Goal: Book appointment/travel/reservation

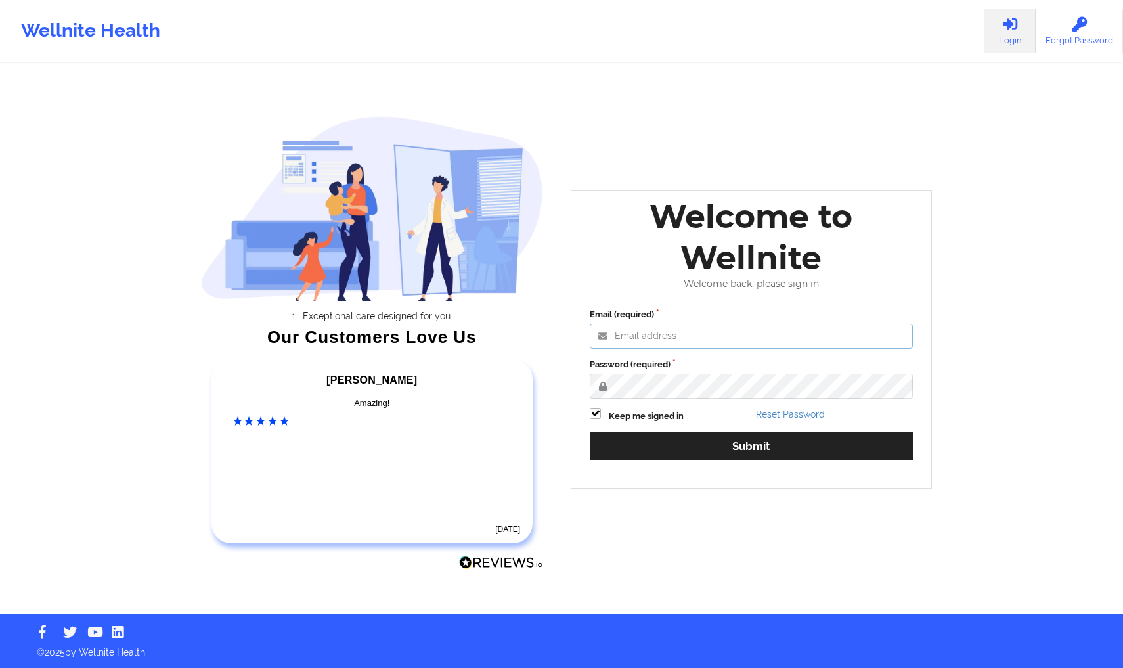
click at [822, 347] on input "Email (required)" at bounding box center [751, 336] width 323 height 25
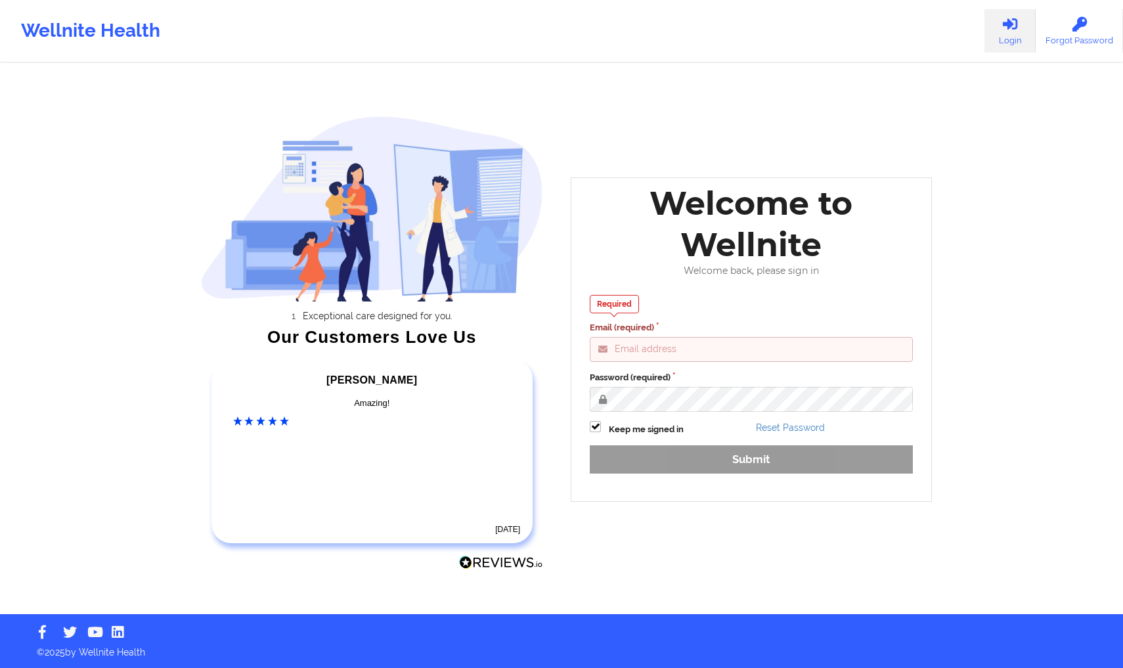
type input "[PERSON_NAME][EMAIL_ADDRESS][DOMAIN_NAME]"
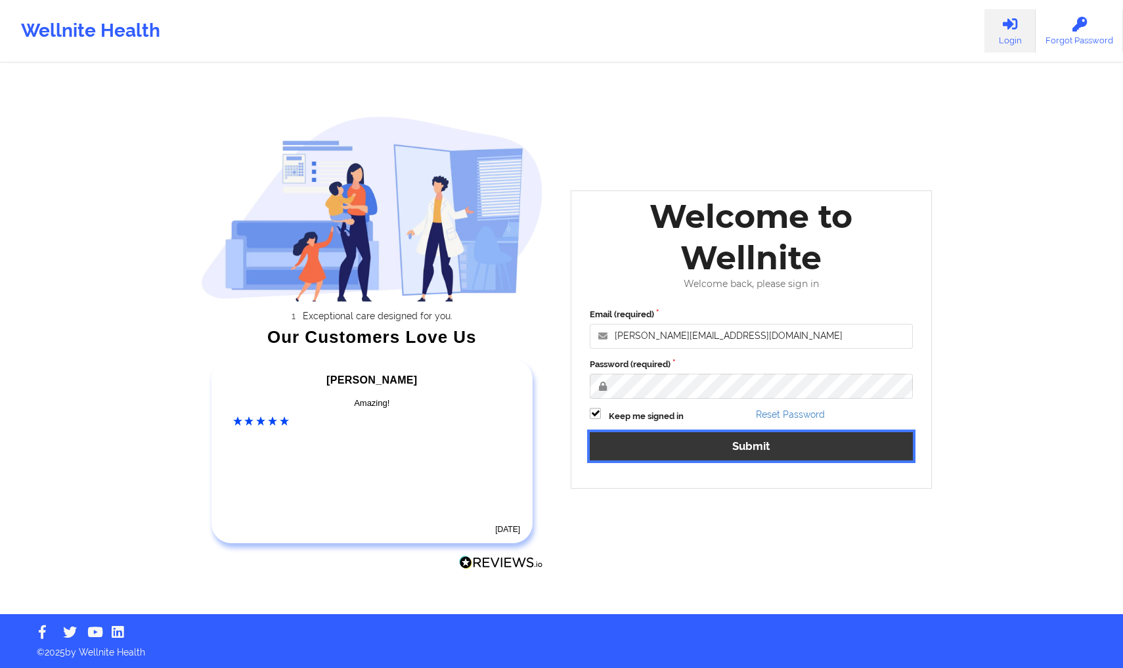
click at [787, 439] on button "Submit" at bounding box center [751, 446] width 323 height 28
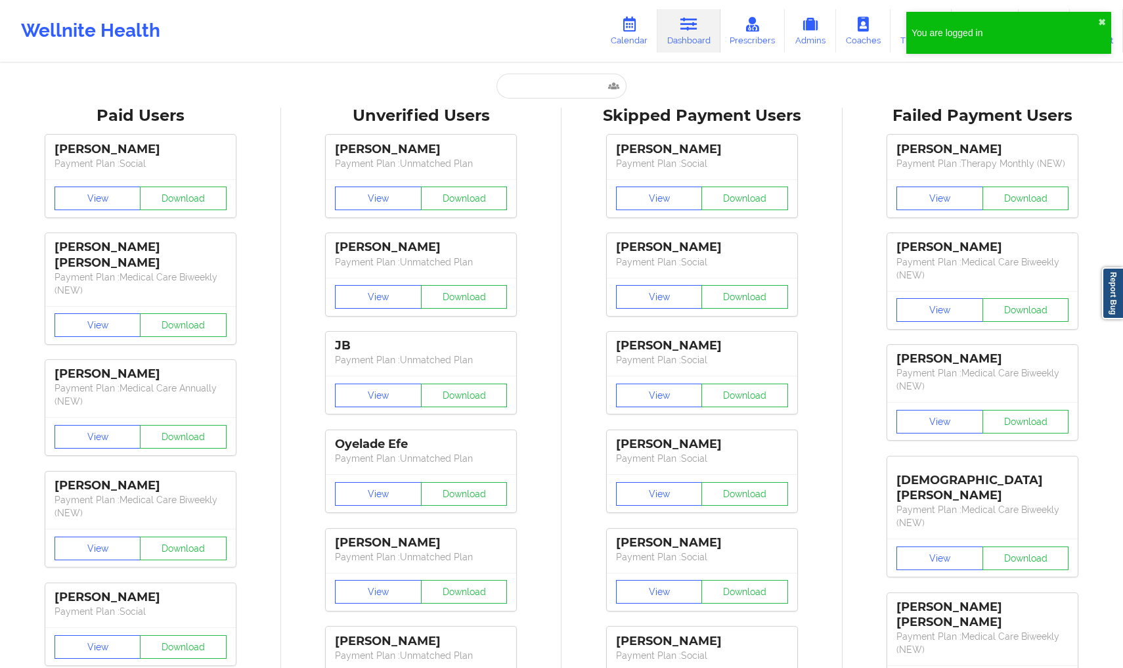
click at [836, 400] on div "[PERSON_NAME] Payment Plan : Social View Download [PERSON_NAME] Payment Plan : …" at bounding box center [702, 422] width 272 height 590
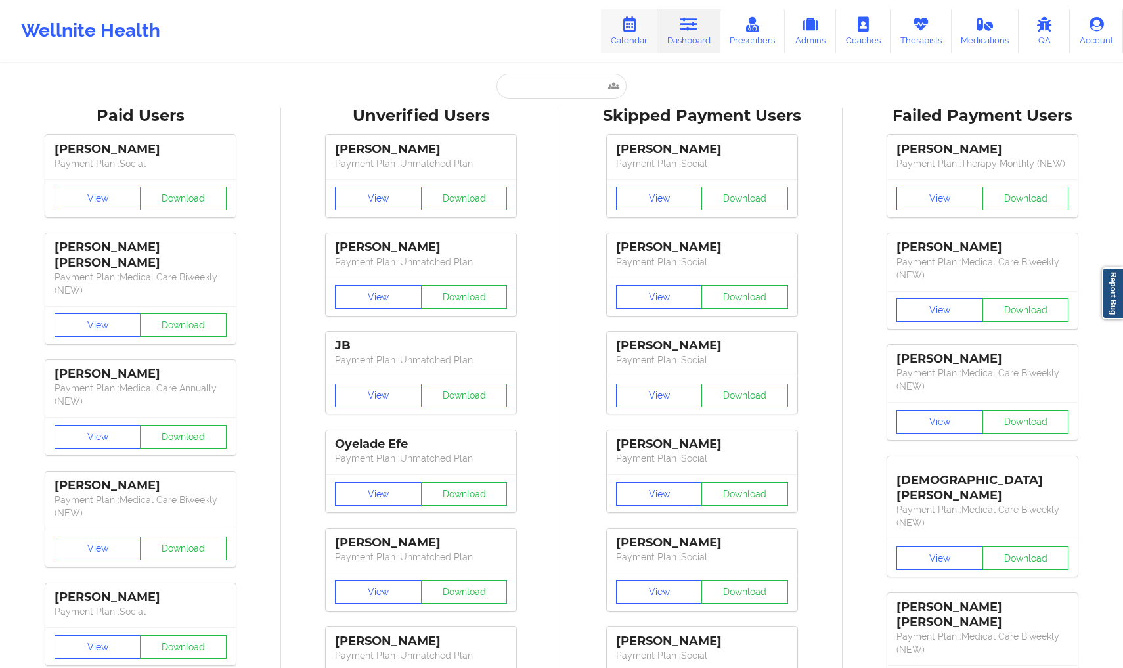
click at [639, 33] on link "Calendar" at bounding box center [629, 30] width 56 height 43
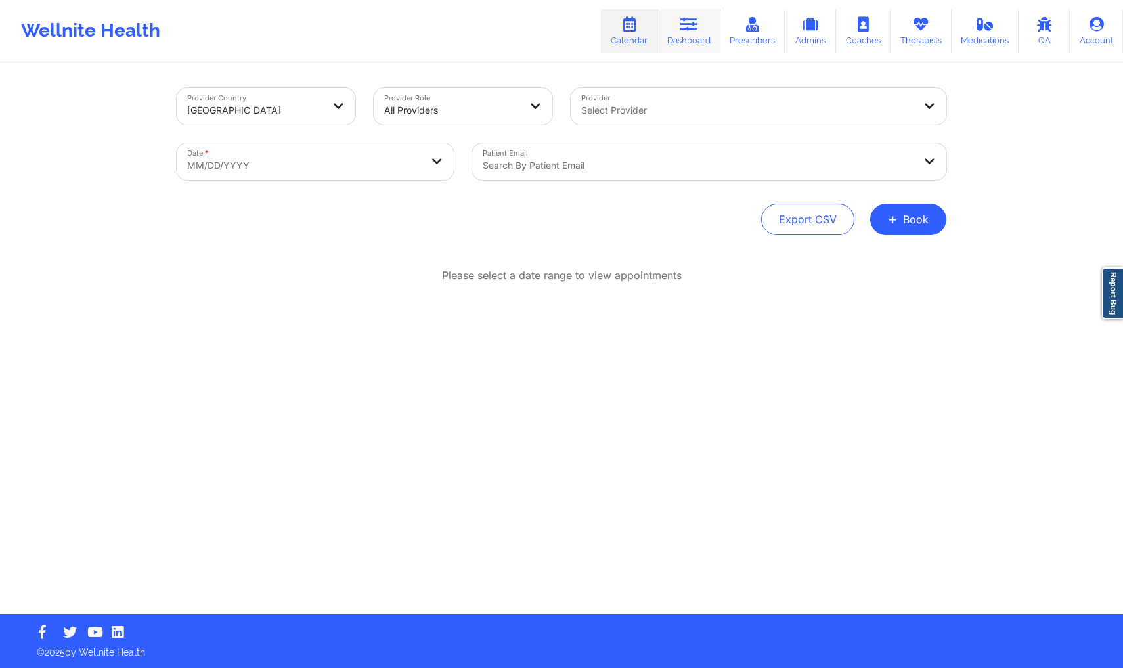
click at [680, 37] on link "Dashboard" at bounding box center [688, 30] width 63 height 43
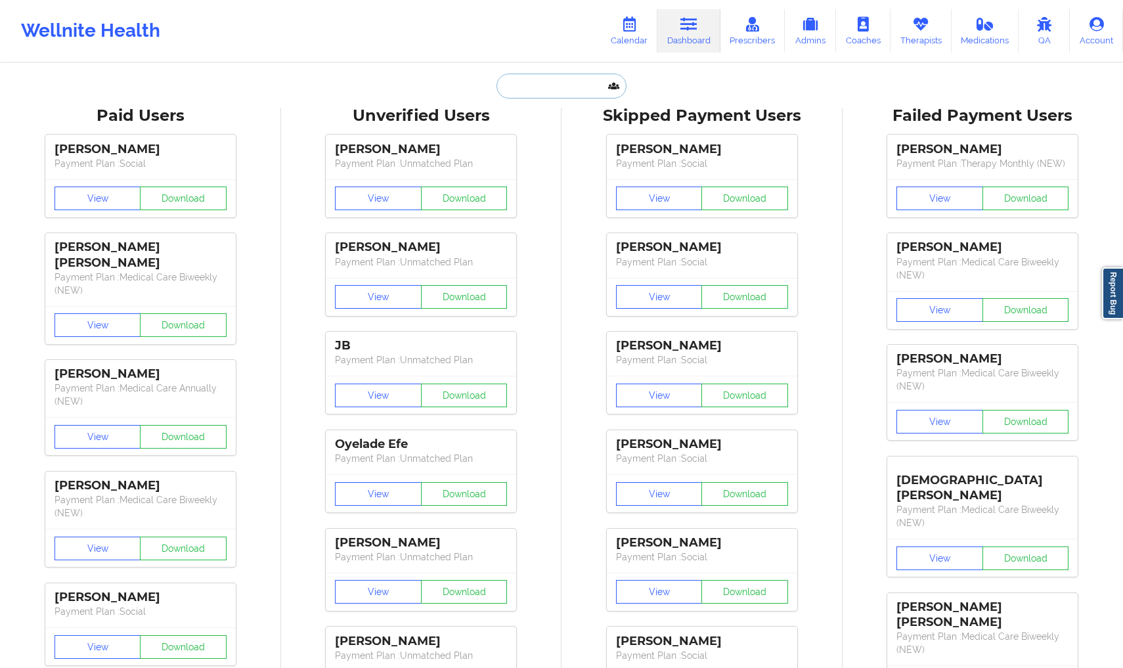
click at [536, 80] on input "text" at bounding box center [562, 86] width 130 height 25
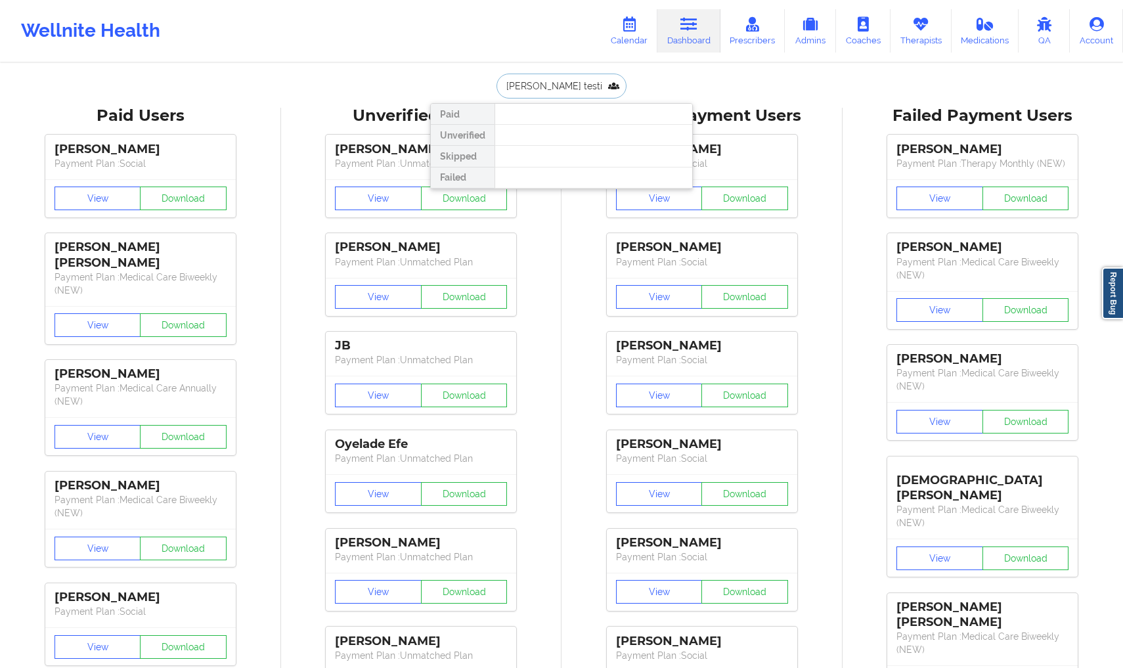
drag, startPoint x: 570, startPoint y: 88, endPoint x: 392, endPoint y: 89, distance: 178.0
type input "[EMAIL_ADDRESS][DOMAIN_NAME]"
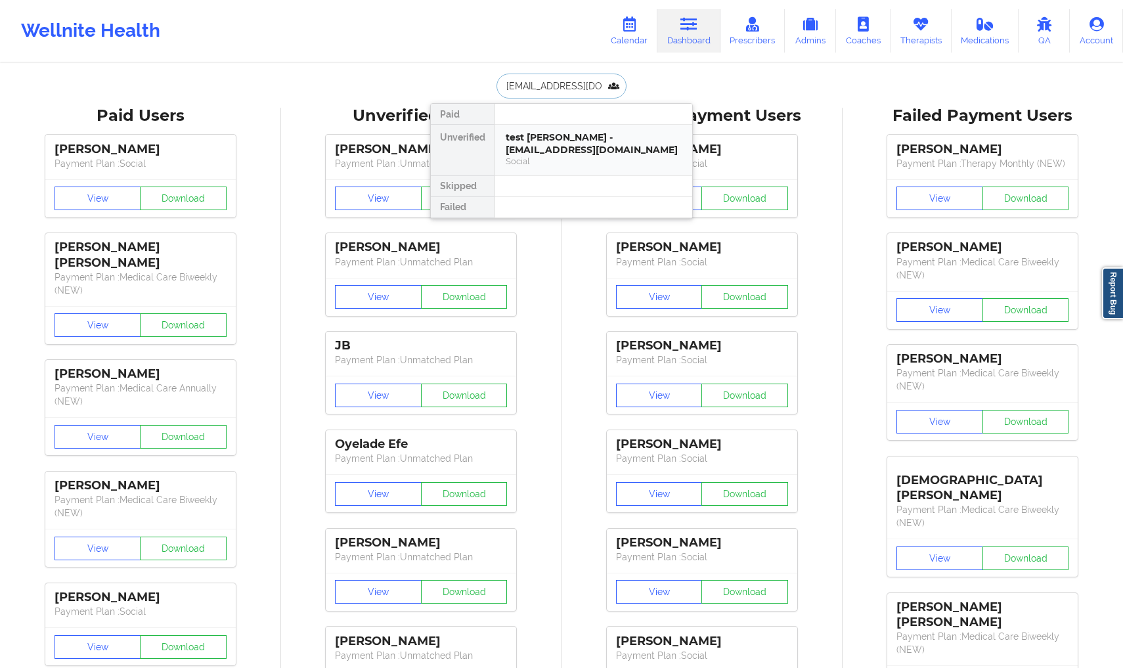
click at [577, 139] on div "test [PERSON_NAME] - [EMAIL_ADDRESS][DOMAIN_NAME]" at bounding box center [594, 143] width 176 height 24
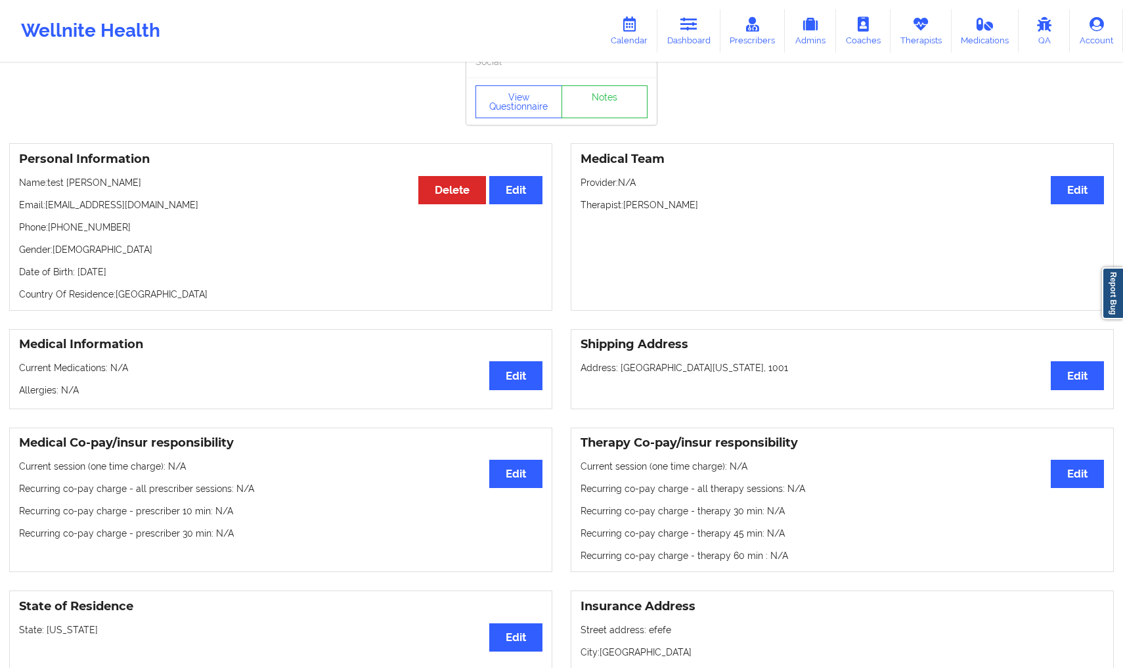
scroll to position [42, 0]
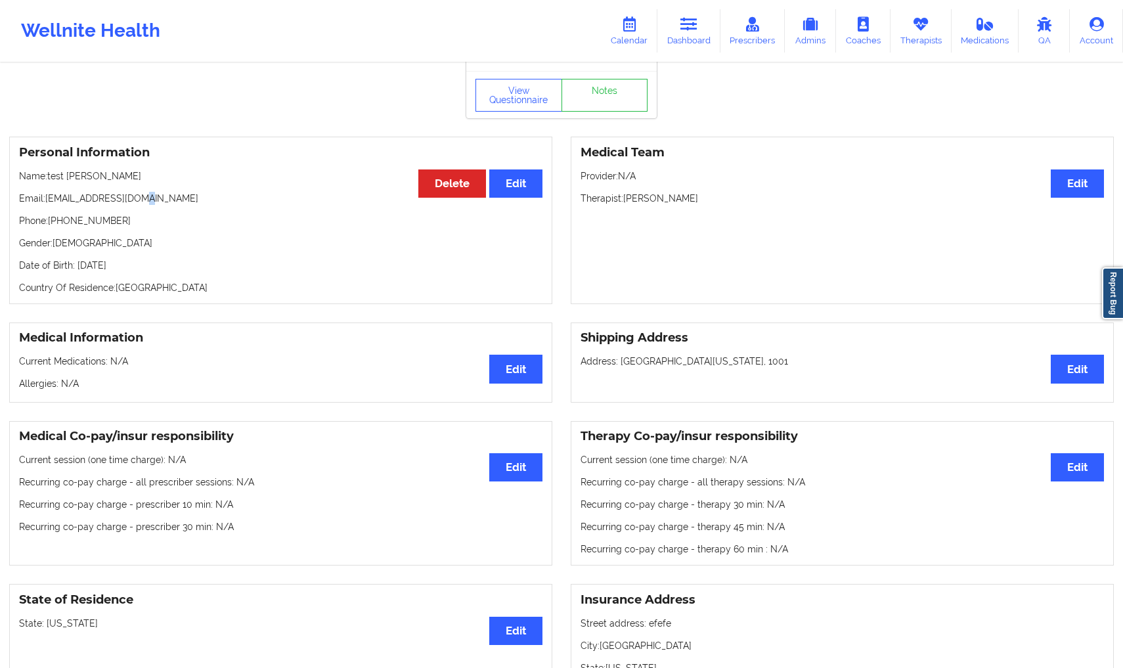
click at [160, 202] on p "Email: [EMAIL_ADDRESS][DOMAIN_NAME]" at bounding box center [280, 198] width 523 height 13
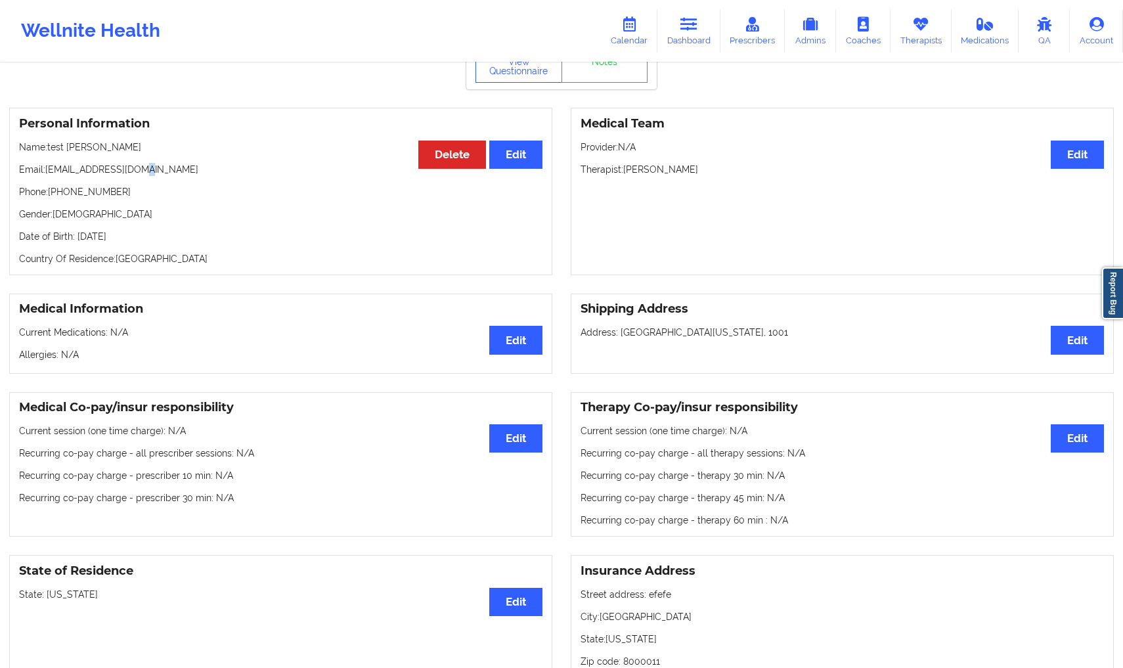
scroll to position [77, 0]
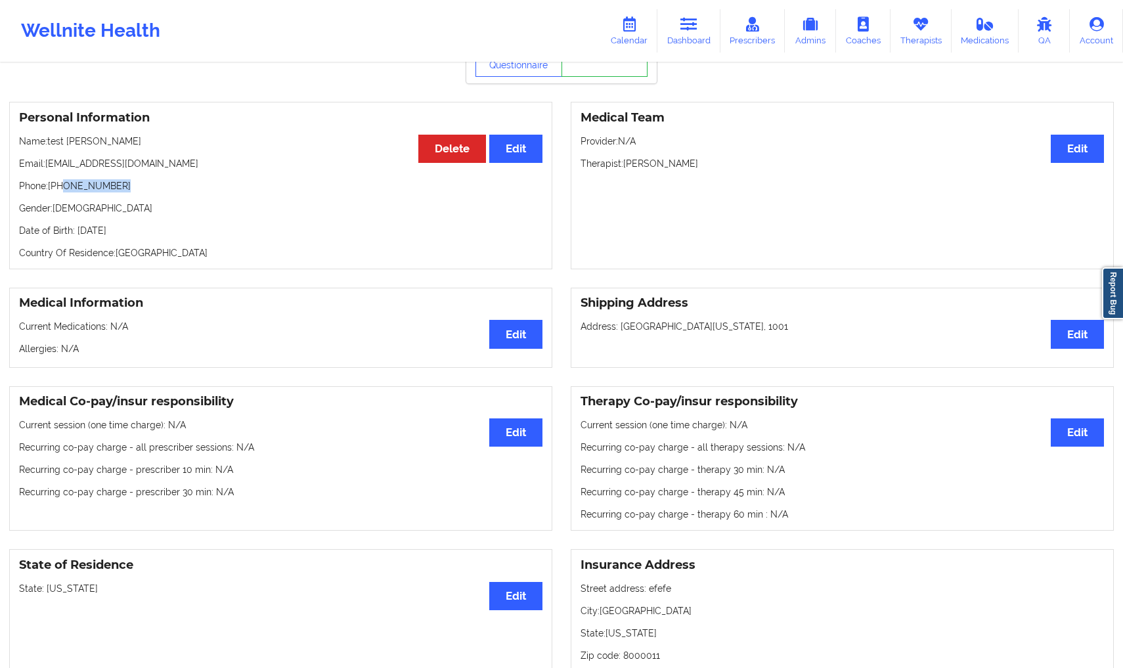
drag, startPoint x: 65, startPoint y: 187, endPoint x: 143, endPoint y: 188, distance: 78.2
click at [143, 188] on p "Phone: [PHONE_NUMBER]" at bounding box center [280, 185] width 523 height 13
drag, startPoint x: 67, startPoint y: 205, endPoint x: 170, endPoint y: 210, distance: 103.2
click at [170, 210] on div "Personal Information Edit Delete Name: test [PERSON_NAME] Email: [EMAIL_ADDRESS…" at bounding box center [280, 185] width 543 height 167
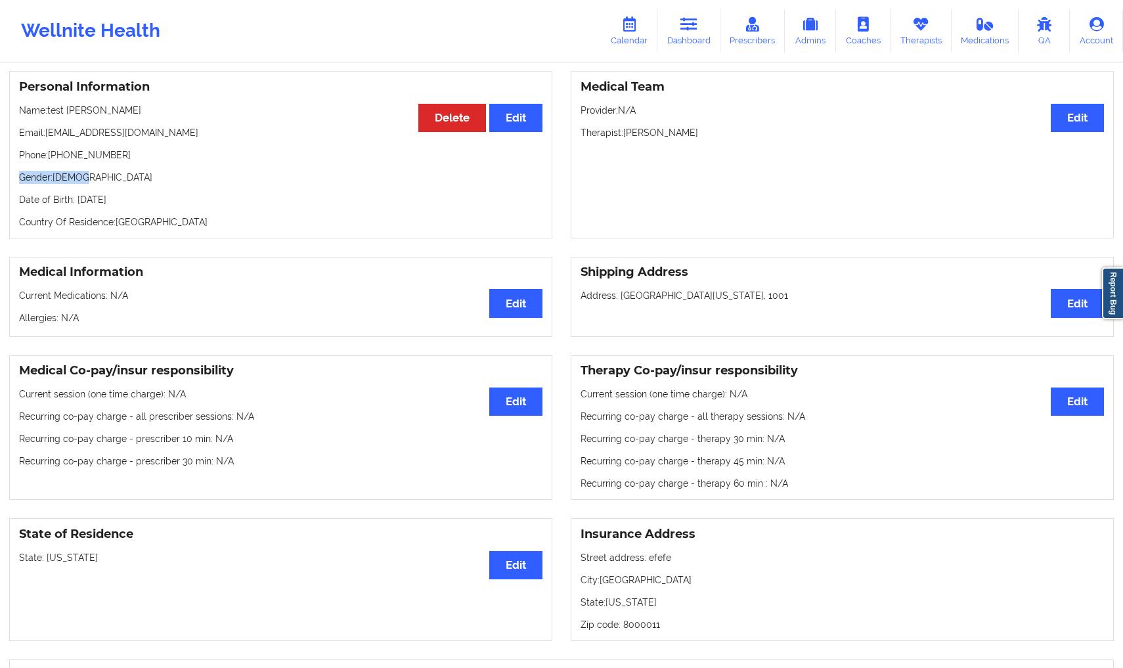
scroll to position [0, 0]
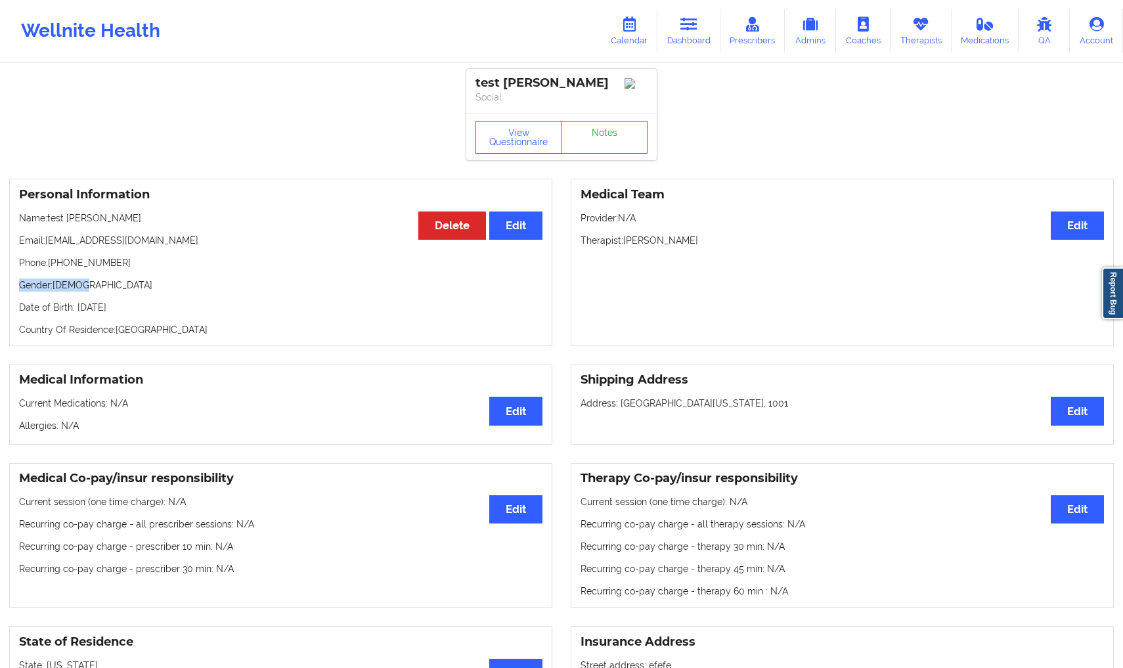
click at [585, 154] on link "Notes" at bounding box center [605, 137] width 87 height 33
click at [773, 43] on link "Prescribers" at bounding box center [752, 30] width 65 height 43
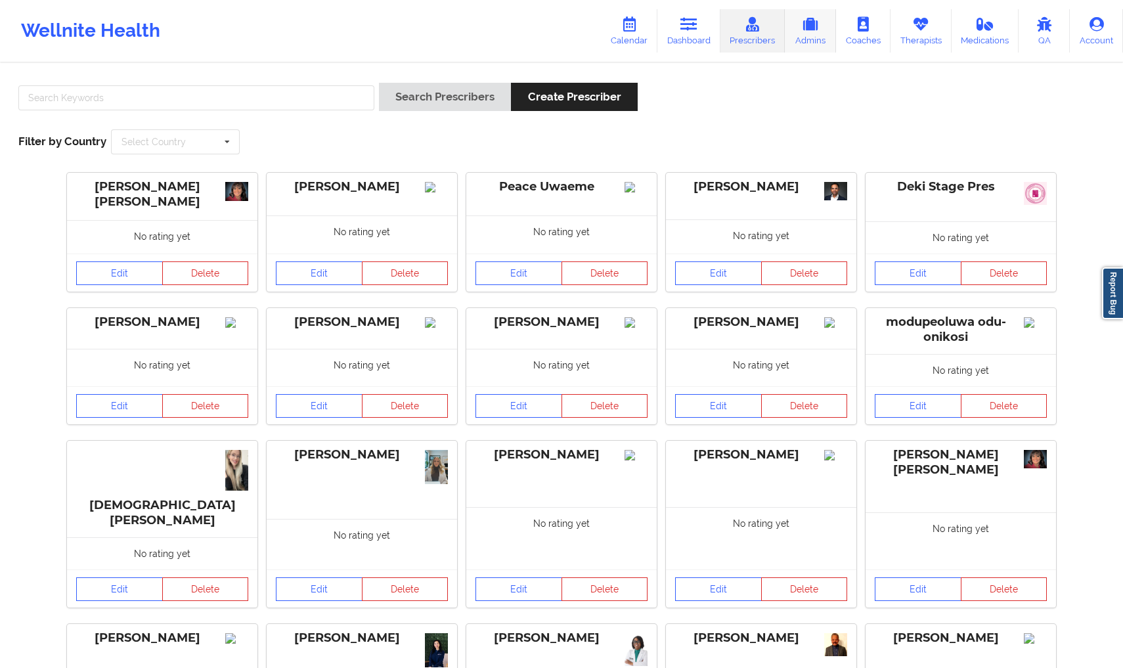
click at [815, 40] on link "Admins" at bounding box center [810, 30] width 51 height 43
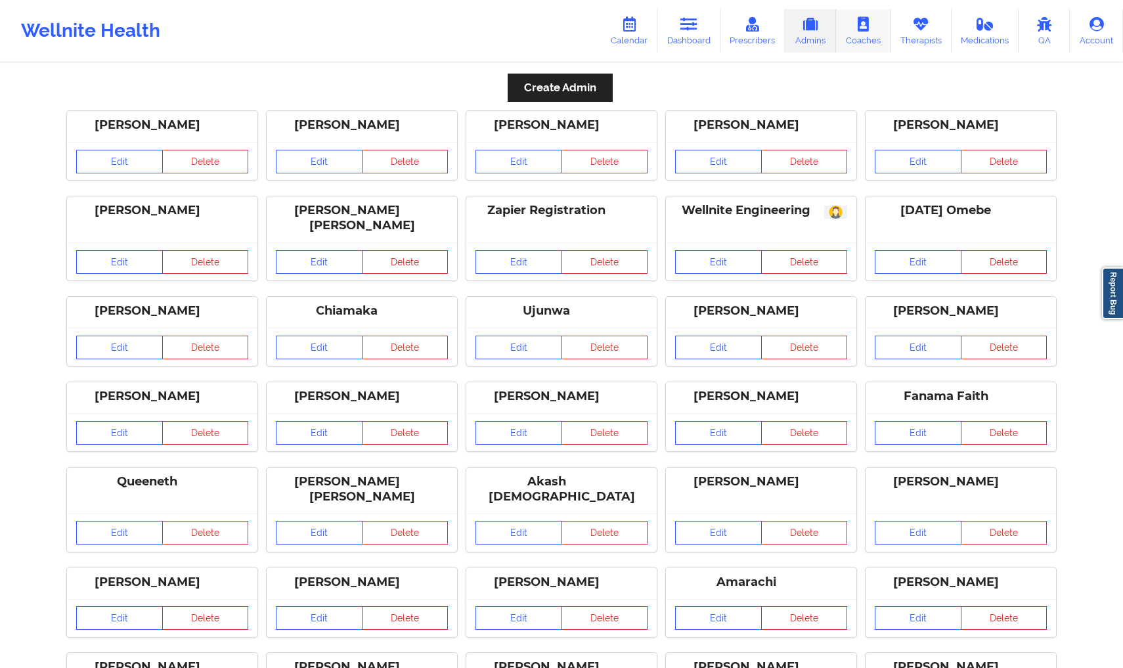
click at [856, 41] on link "Coaches" at bounding box center [863, 30] width 55 height 43
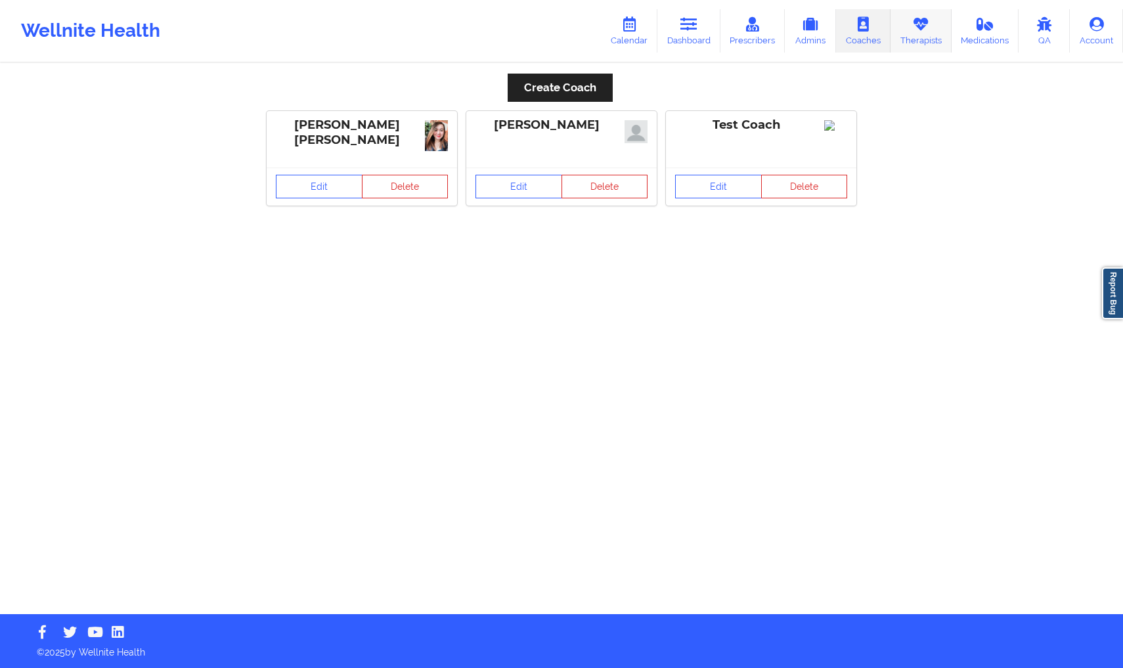
click at [925, 45] on link "Therapists" at bounding box center [921, 30] width 61 height 43
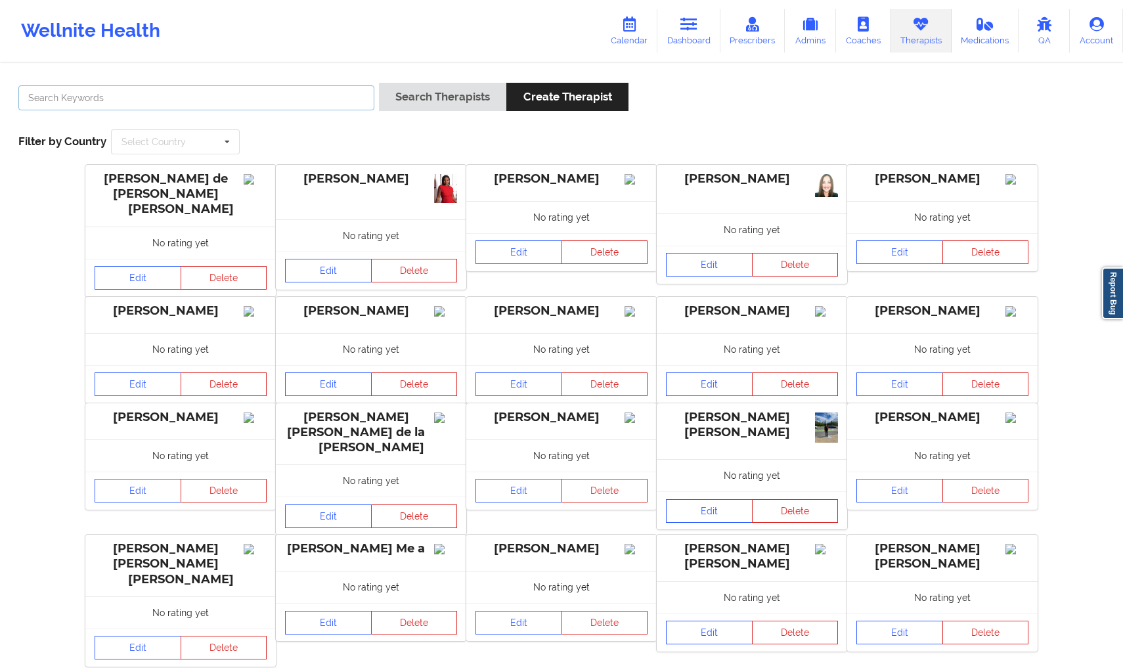
click at [203, 92] on input "text" at bounding box center [196, 97] width 356 height 25
type input "Anais"
click at [391, 105] on button "Search Therapists" at bounding box center [442, 97] width 127 height 28
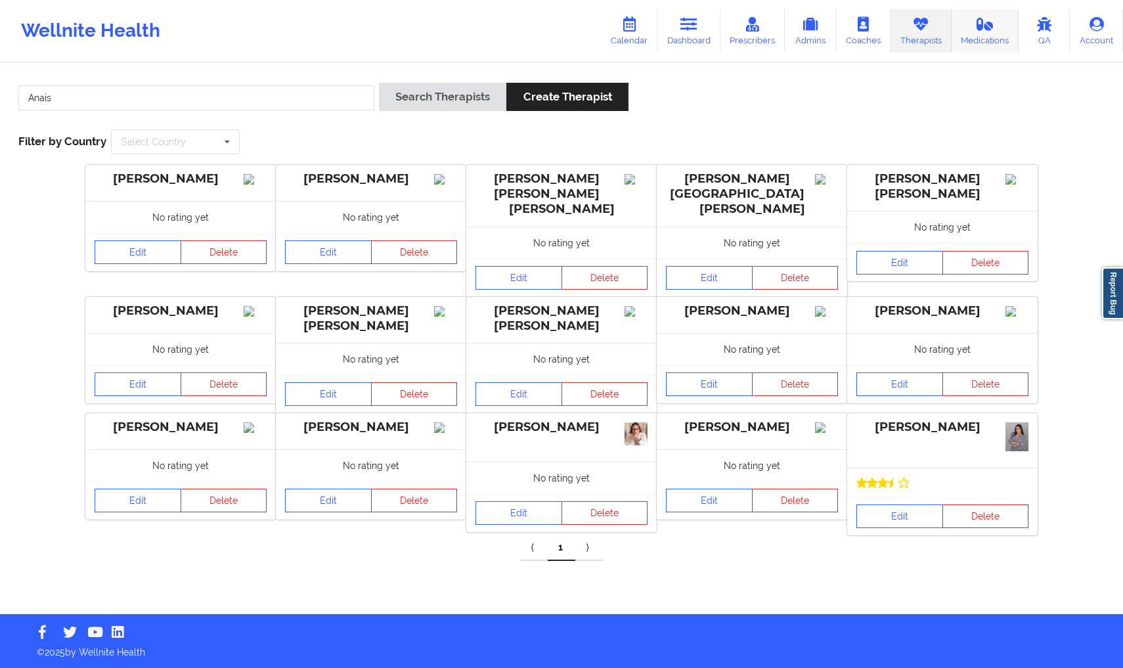
click at [984, 41] on link "Medications" at bounding box center [986, 30] width 68 height 43
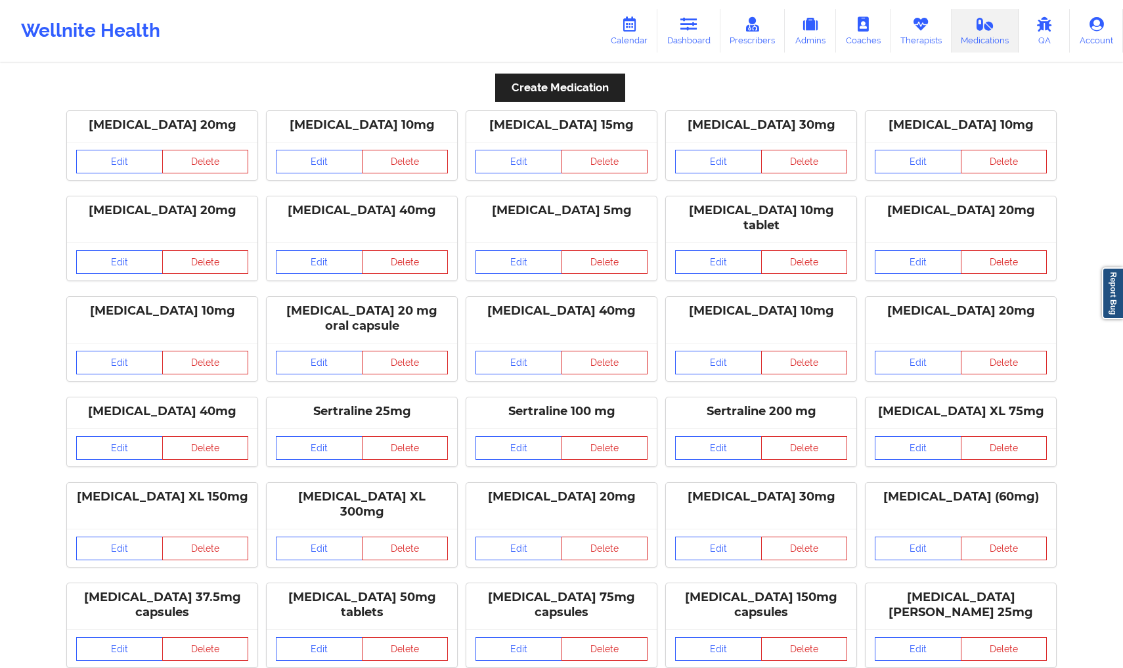
click at [655, 28] on link "Calendar" at bounding box center [629, 30] width 56 height 43
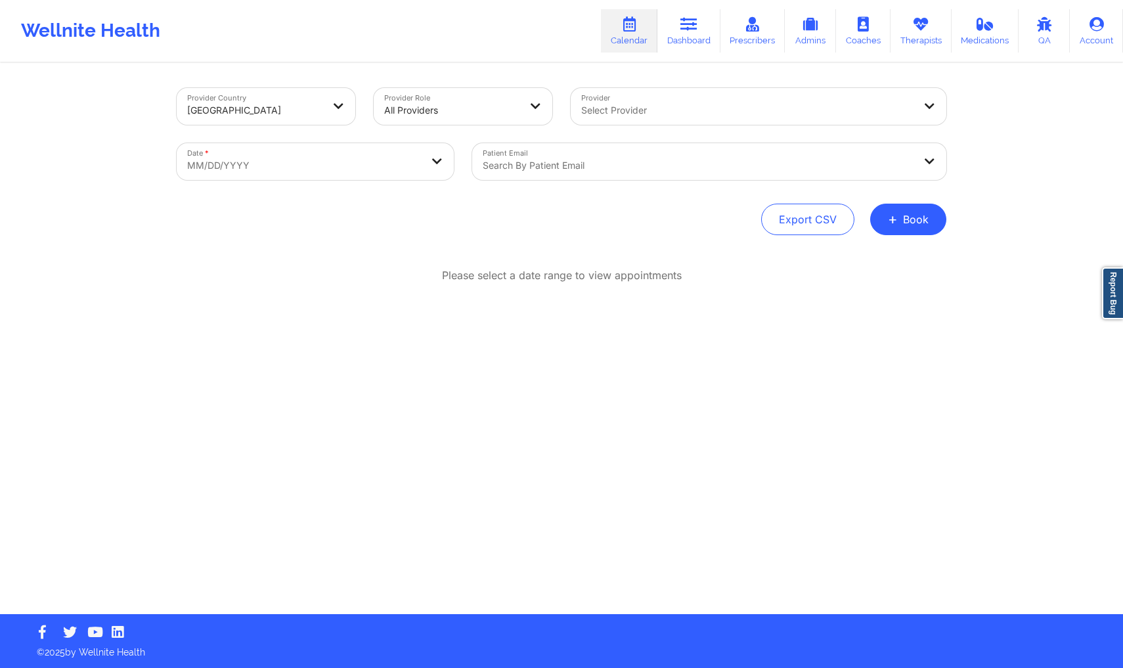
click at [296, 102] on div at bounding box center [254, 110] width 135 height 16
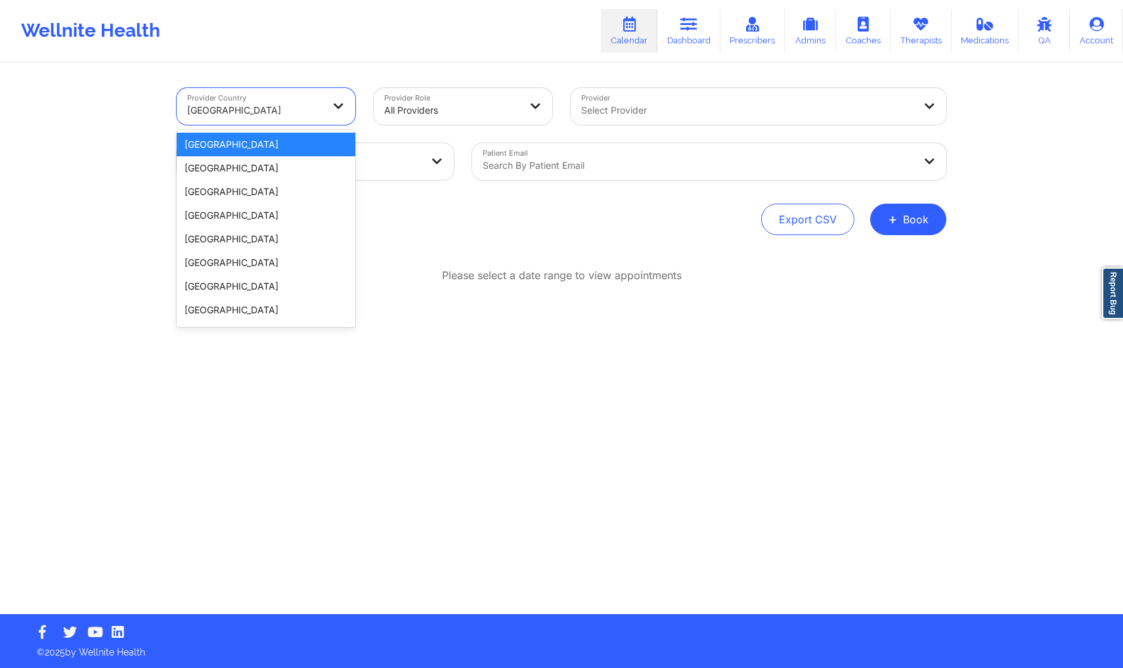
click at [278, 145] on div "[GEOGRAPHIC_DATA]" at bounding box center [266, 145] width 179 height 24
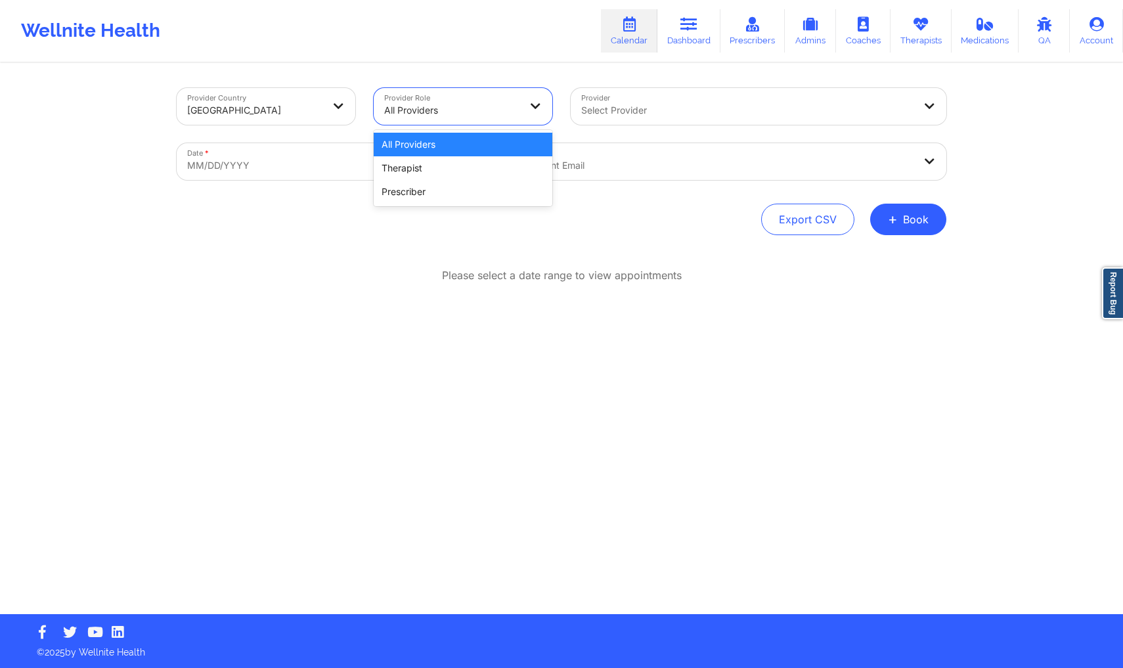
click at [454, 112] on div at bounding box center [451, 110] width 135 height 16
click at [440, 166] on div "Therapist" at bounding box center [463, 168] width 179 height 24
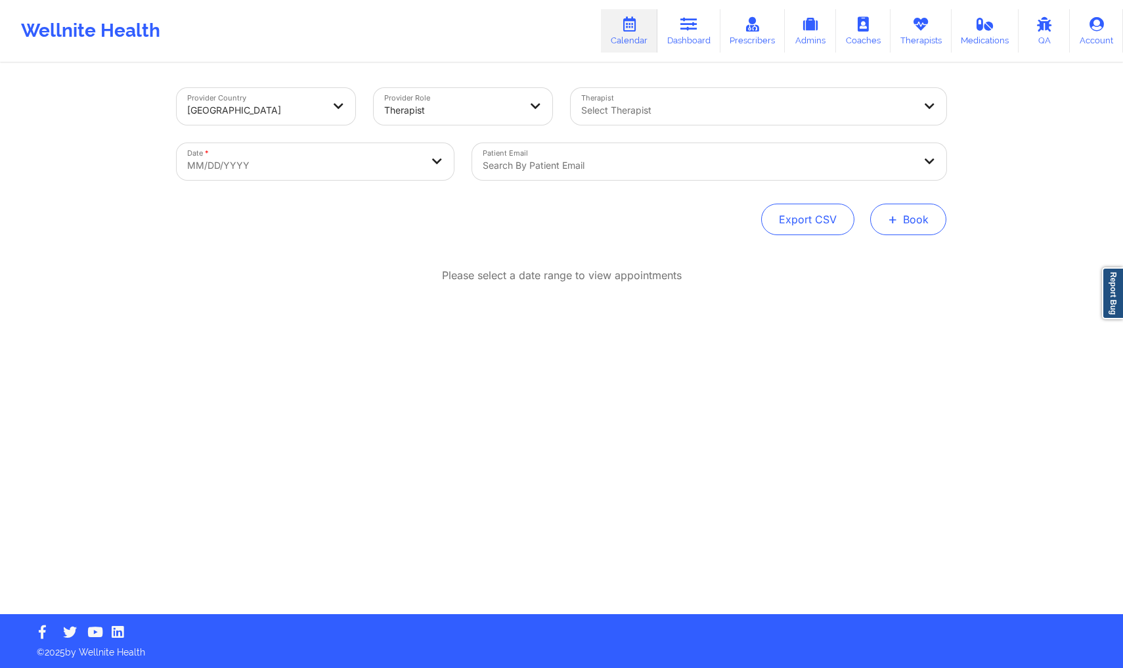
click at [907, 215] on button "+ Book" at bounding box center [908, 220] width 76 height 32
click at [900, 254] on button "Therapy Session" at bounding box center [886, 261] width 100 height 22
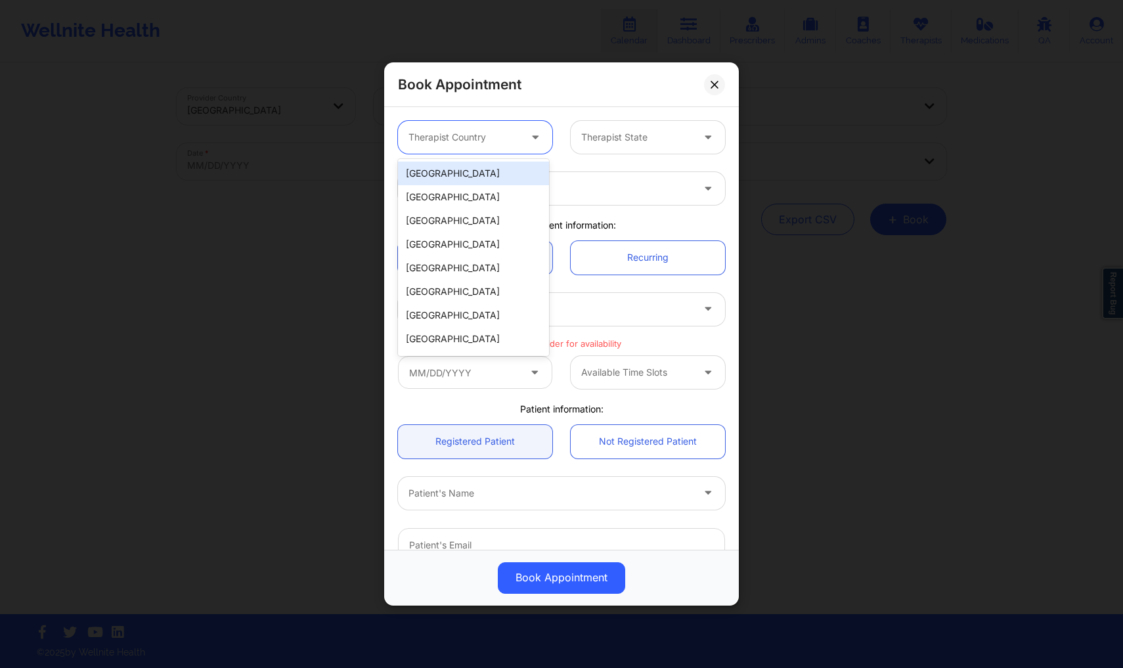
click at [477, 129] on div "Therapist Country" at bounding box center [459, 137] width 123 height 33
click at [453, 177] on div "[GEOGRAPHIC_DATA]" at bounding box center [473, 174] width 151 height 24
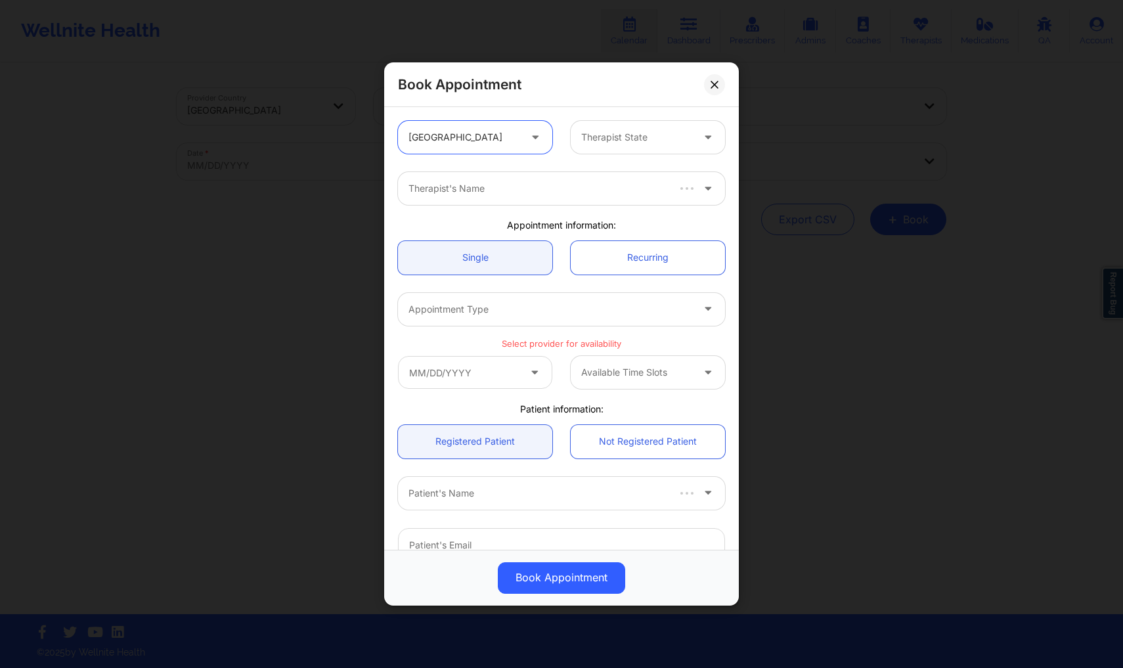
click at [669, 131] on div at bounding box center [636, 137] width 111 height 16
type input "[PERSON_NAME]"
click at [665, 179] on div "[US_STATE]" at bounding box center [642, 174] width 151 height 24
click at [646, 202] on div "Therapist's Name" at bounding box center [546, 188] width 296 height 33
type input "[PERSON_NAME]"
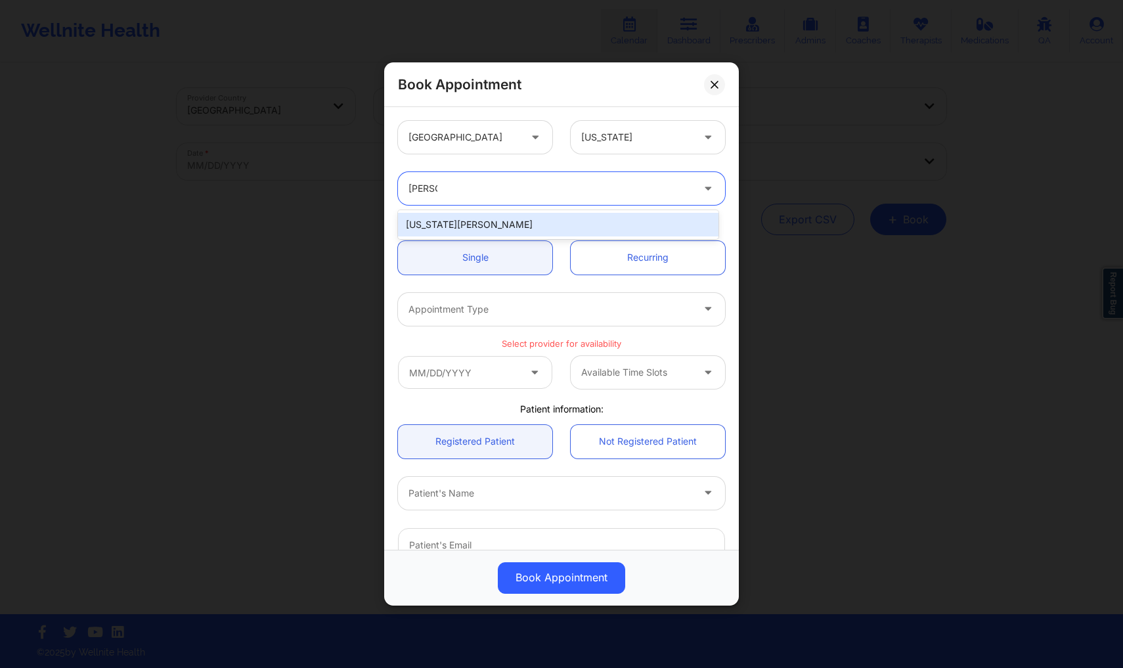
drag, startPoint x: 625, startPoint y: 217, endPoint x: 634, endPoint y: 213, distance: 9.4
click at [627, 215] on div "[US_STATE][PERSON_NAME]" at bounding box center [558, 225] width 321 height 24
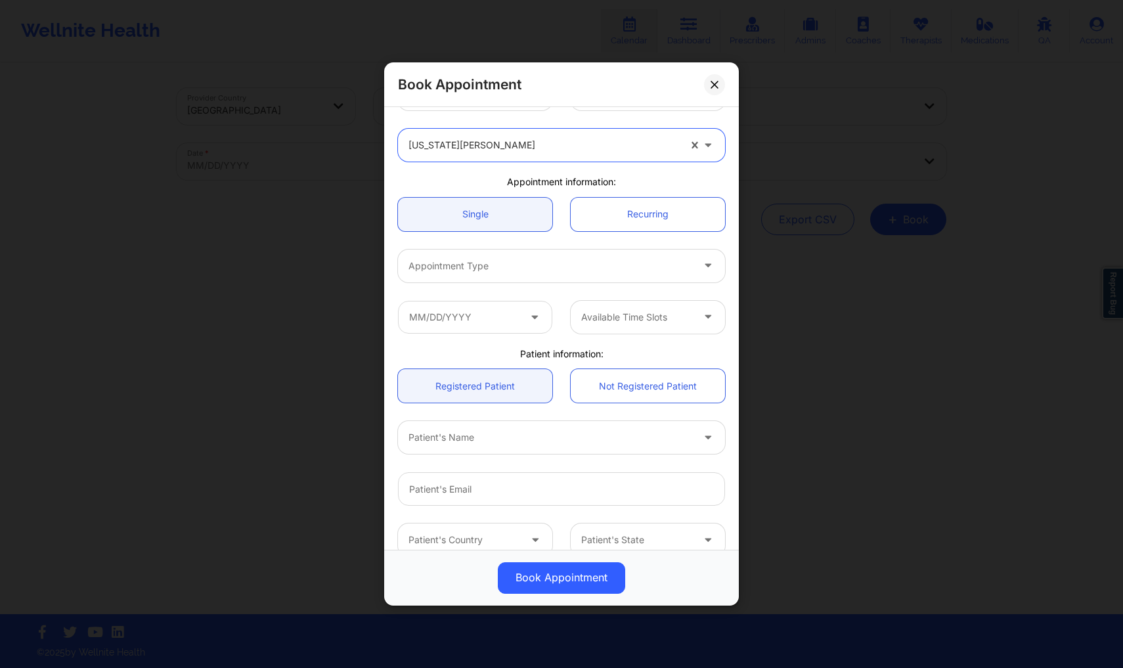
scroll to position [55, 0]
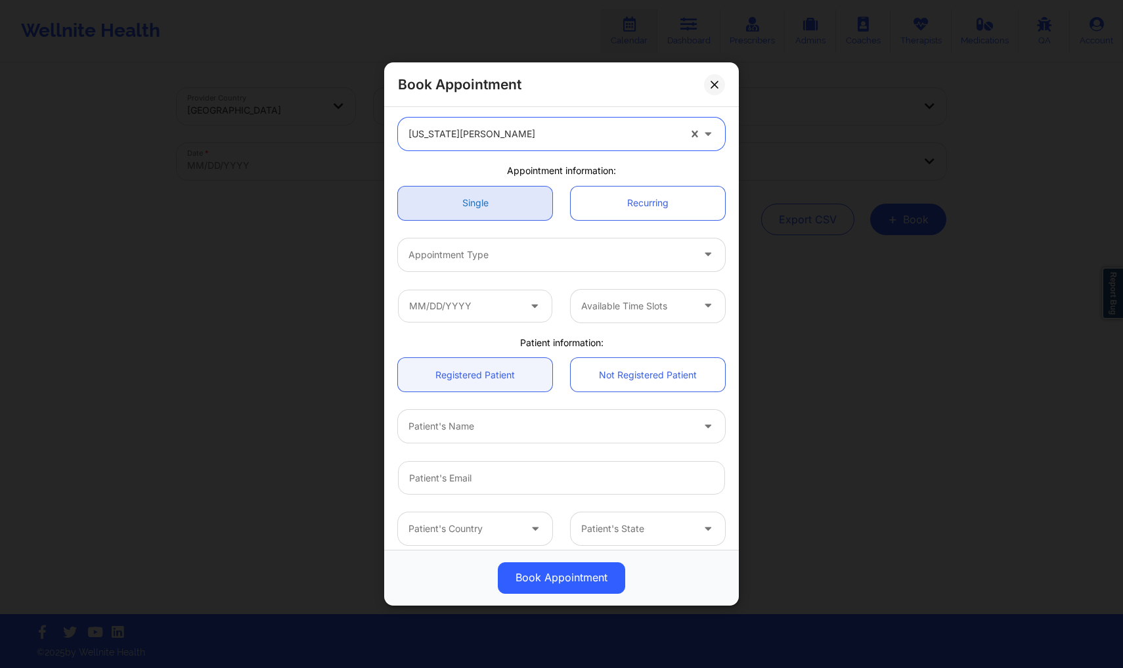
click at [492, 215] on link "Single" at bounding box center [475, 203] width 154 height 33
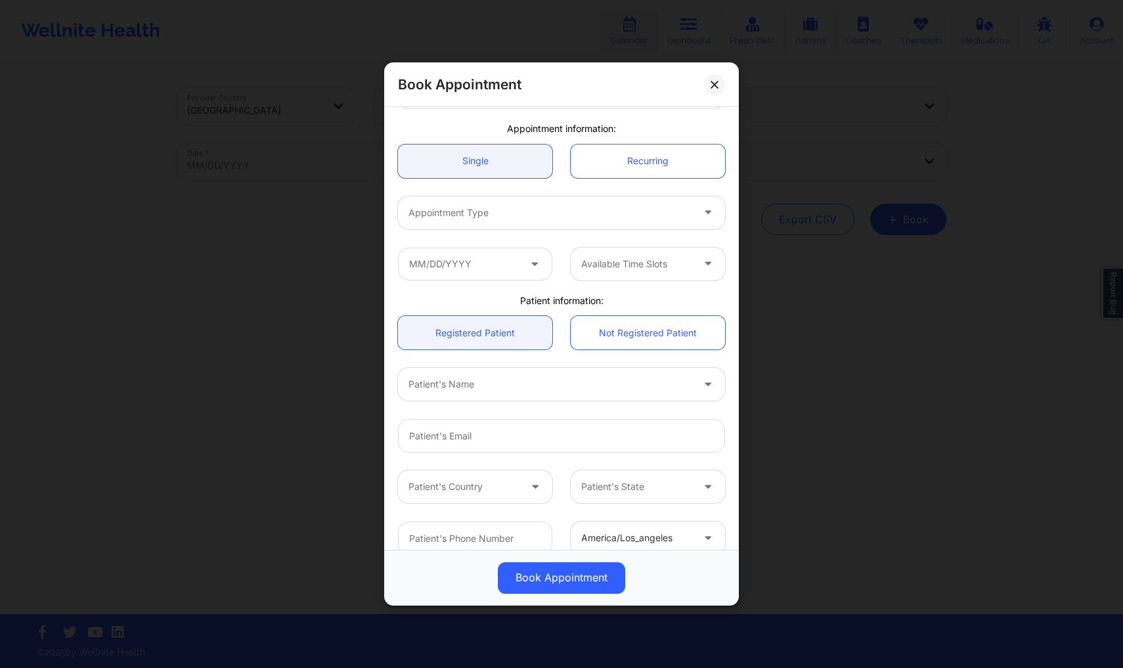
click at [523, 220] on div at bounding box center [551, 213] width 284 height 16
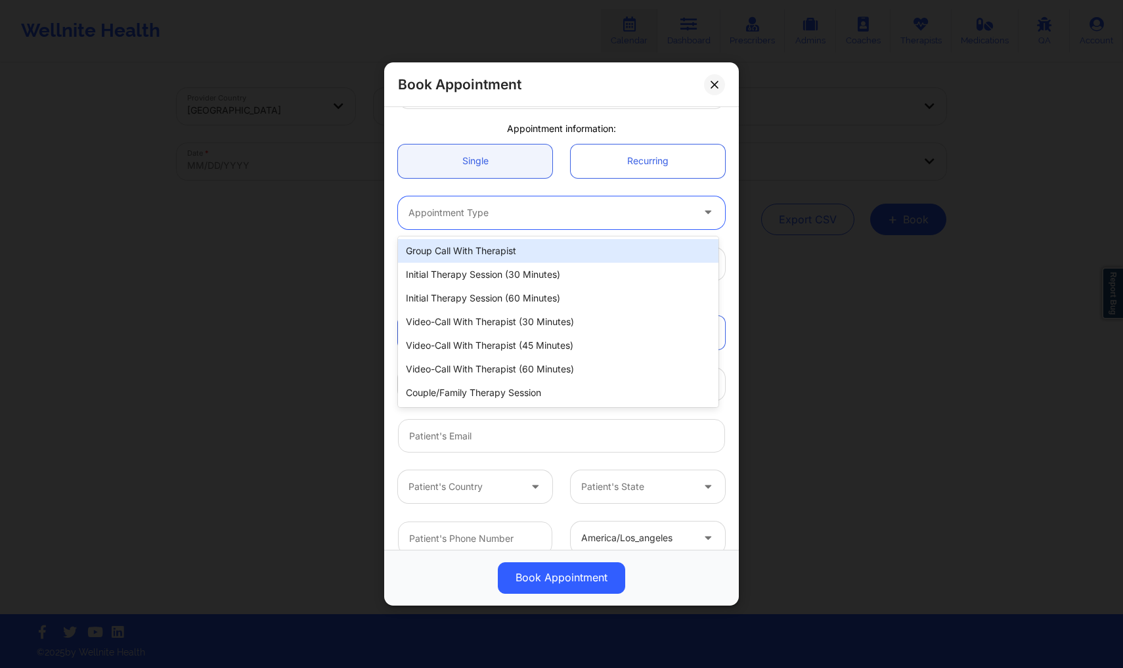
scroll to position [95, 0]
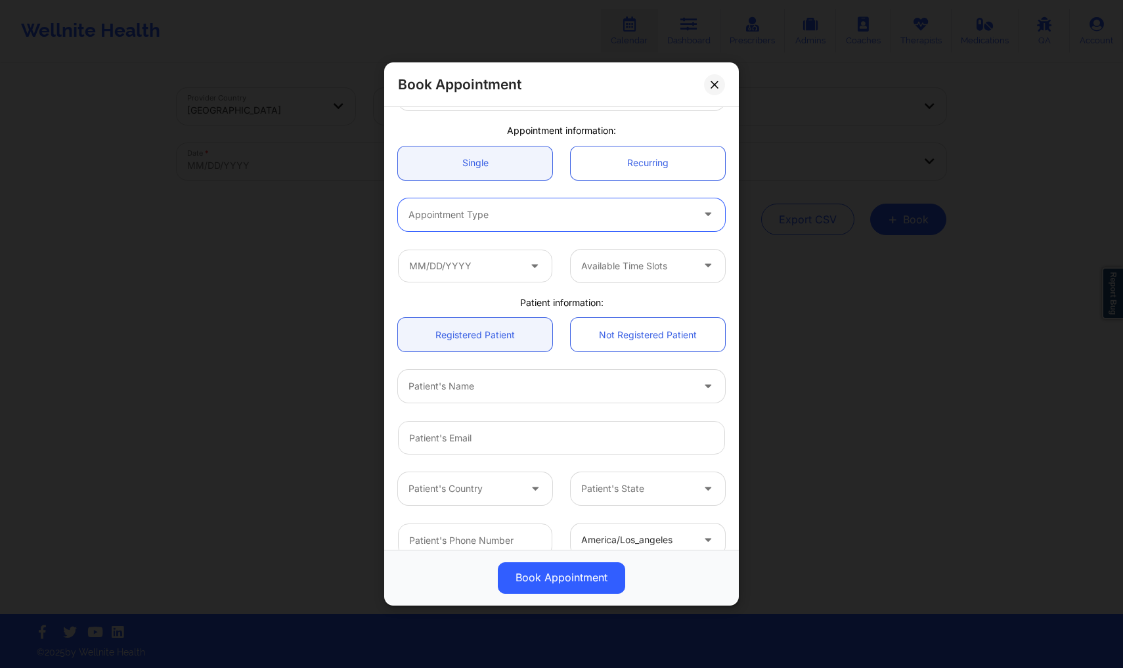
click at [495, 214] on div at bounding box center [551, 215] width 284 height 16
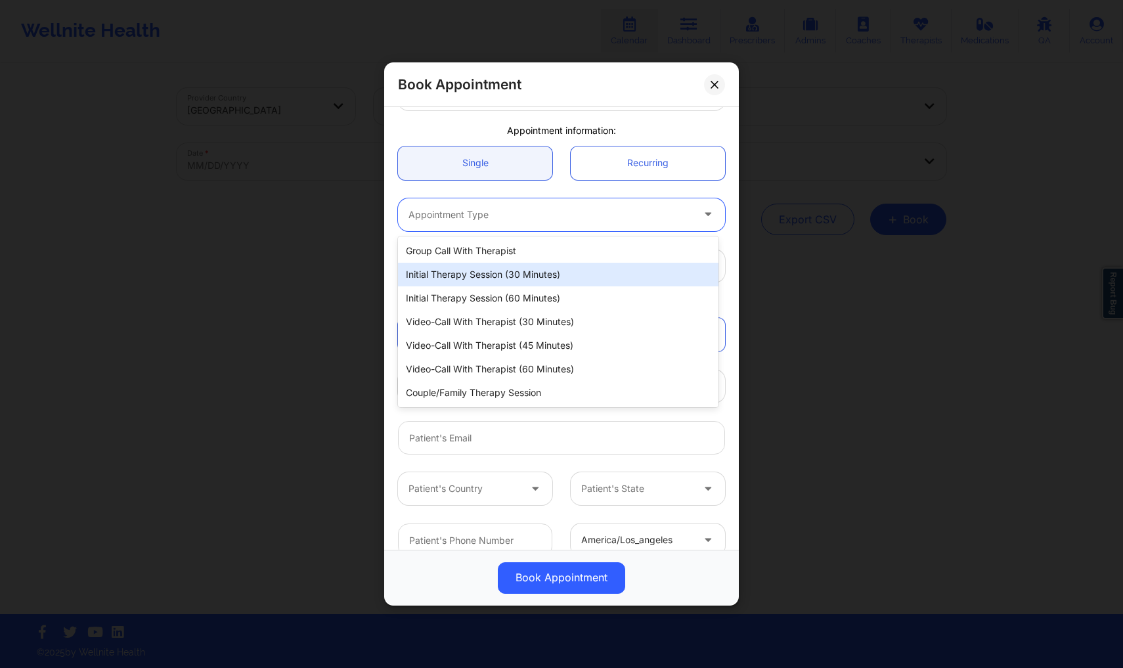
click at [491, 280] on div "Initial Therapy Session (30 minutes)" at bounding box center [558, 275] width 321 height 24
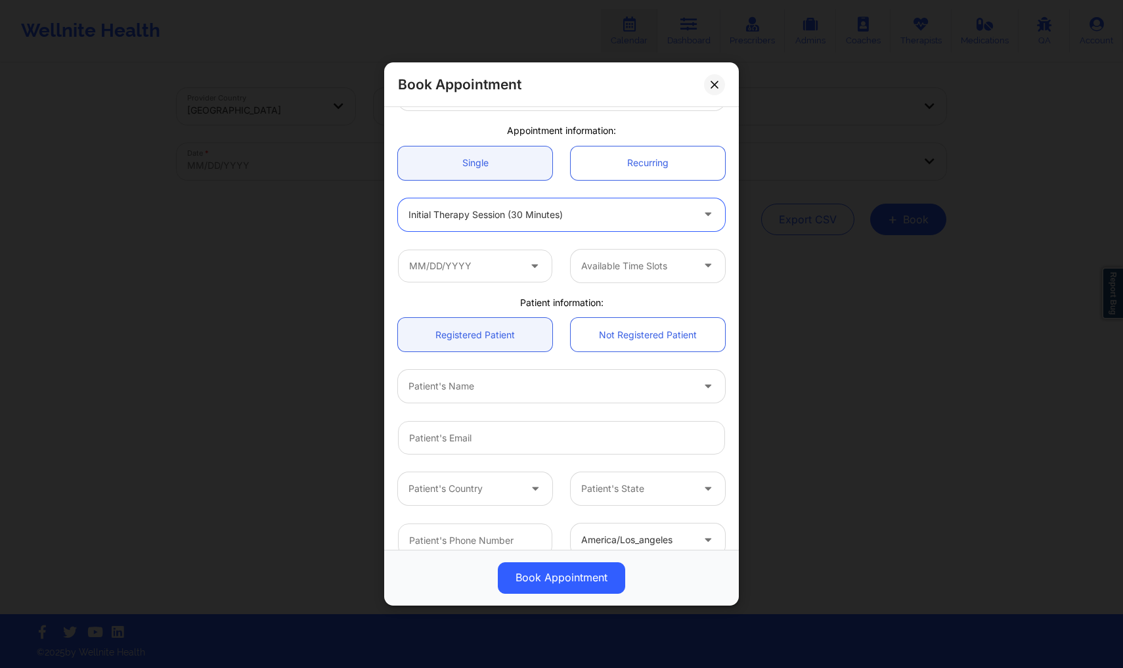
scroll to position [115, 0]
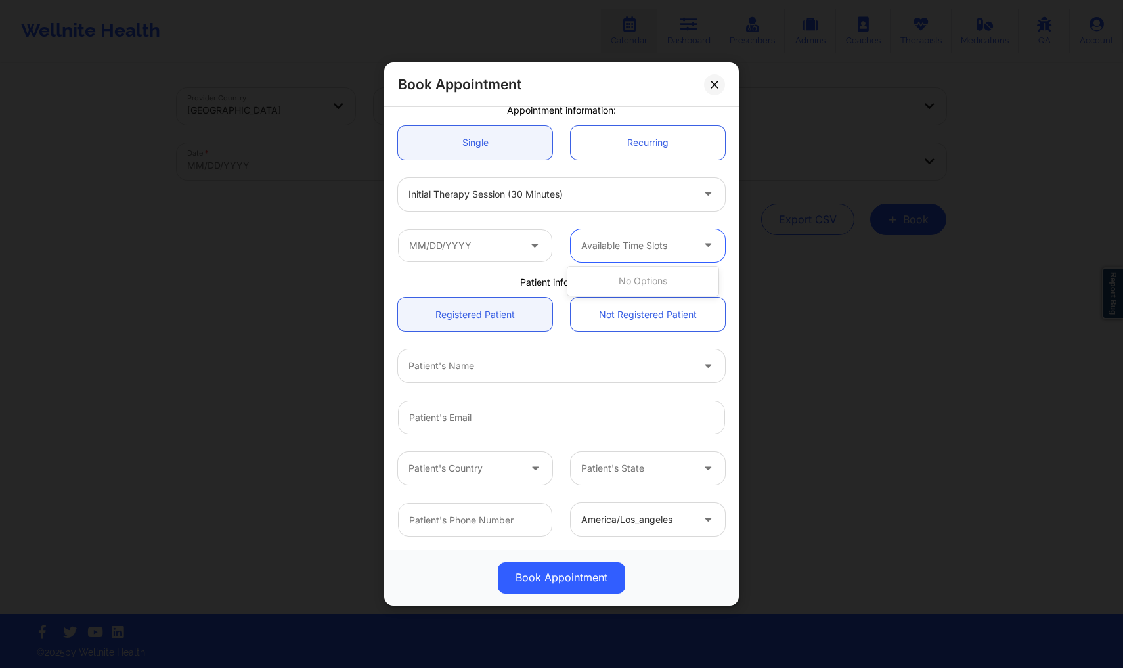
click at [613, 239] on div at bounding box center [636, 246] width 111 height 16
click at [512, 243] on input "text" at bounding box center [475, 245] width 154 height 33
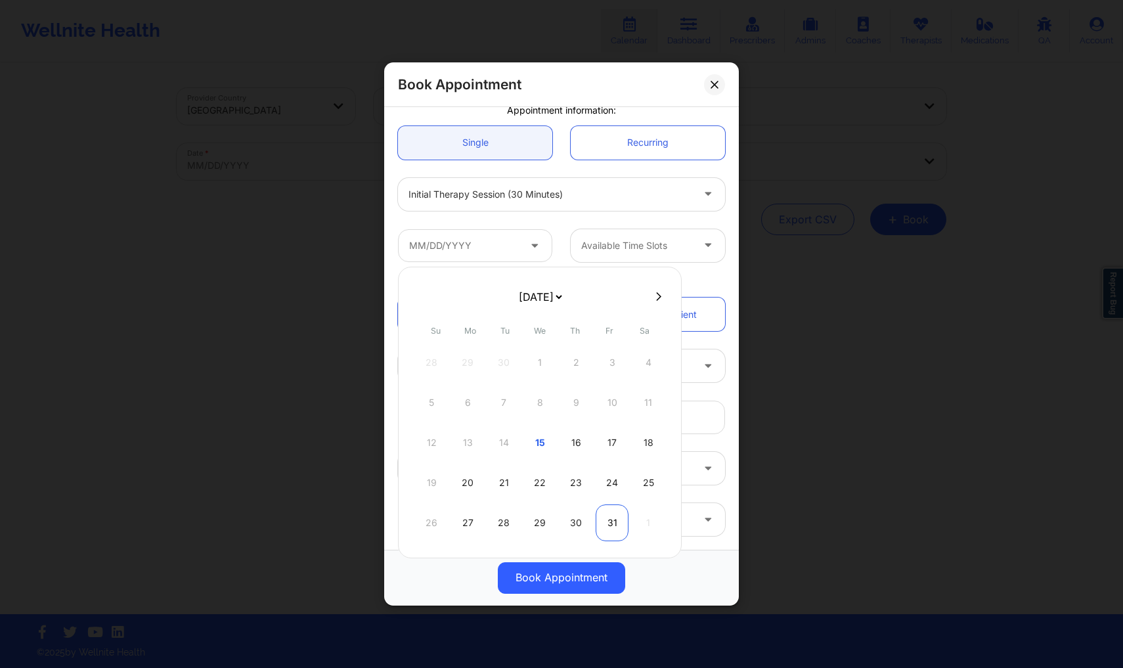
click at [610, 531] on div "31" at bounding box center [612, 522] width 33 height 37
type input "[DATE]"
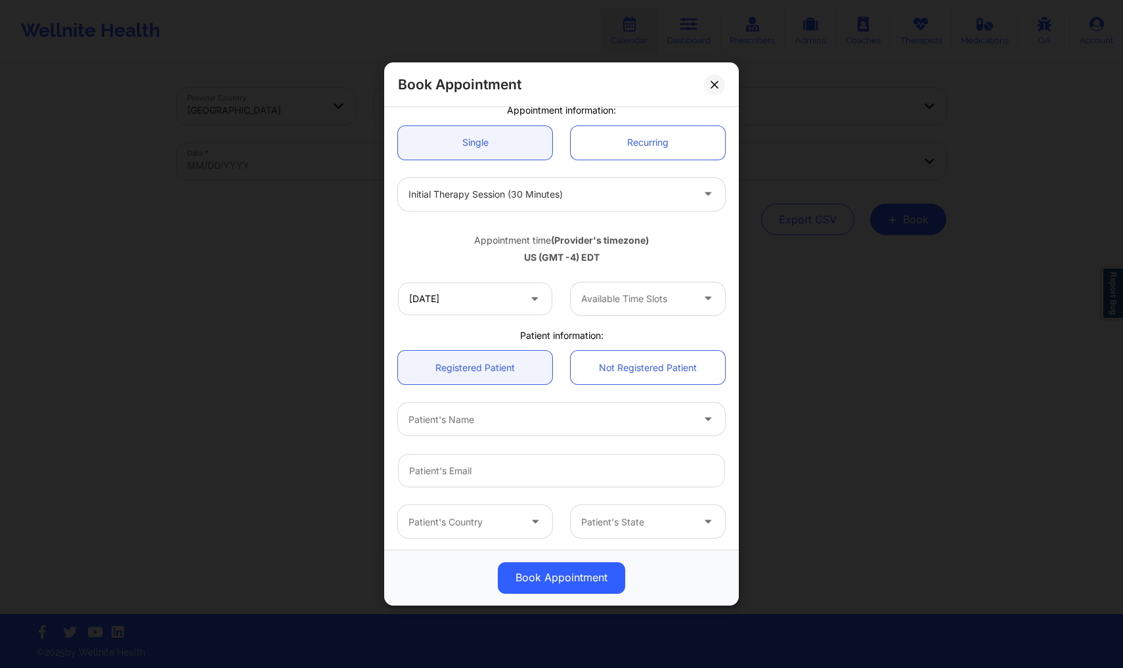
click at [602, 301] on div at bounding box center [636, 299] width 111 height 16
click at [629, 375] on div "12:00 PM" at bounding box center [642, 377] width 151 height 24
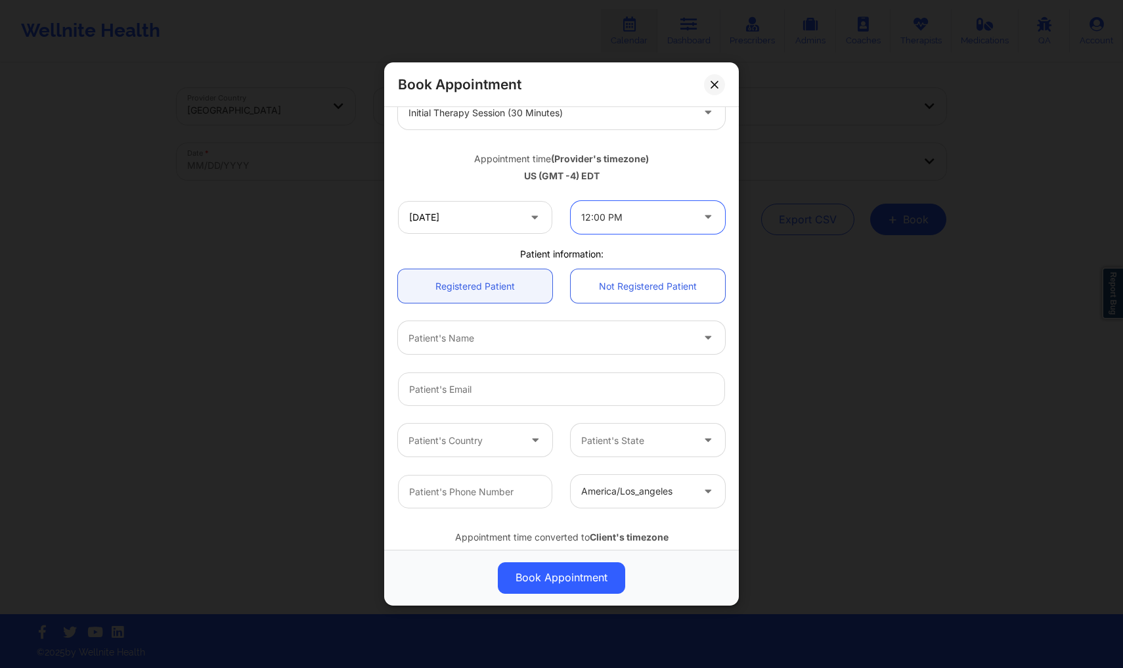
scroll to position [204, 0]
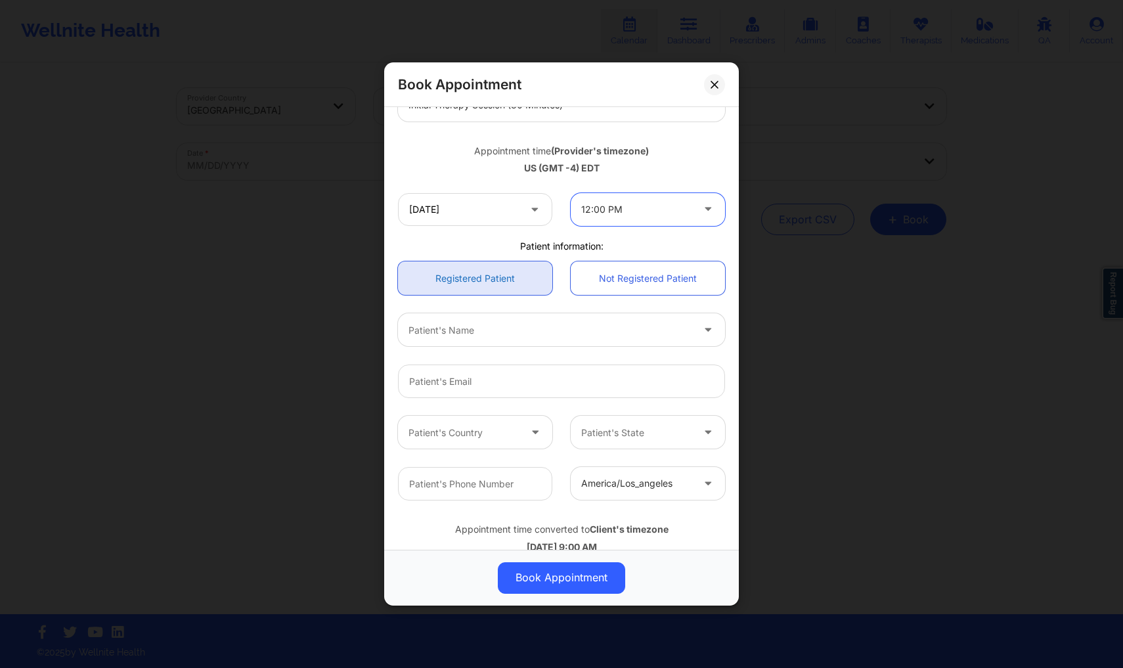
click at [457, 287] on link "Registered Patient" at bounding box center [475, 278] width 154 height 33
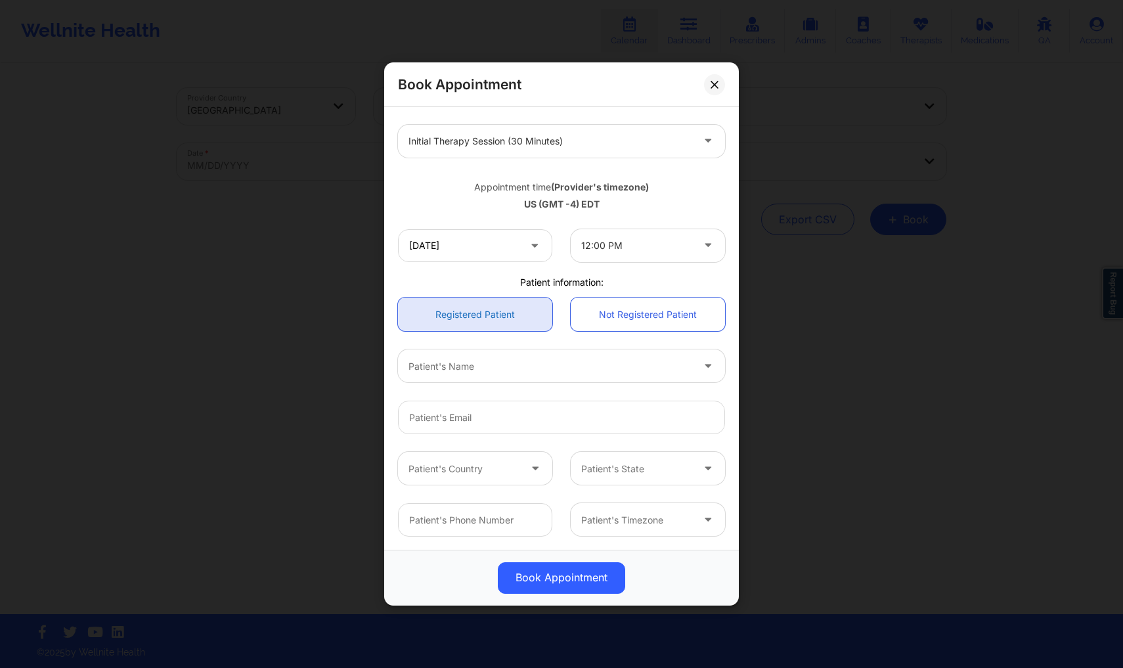
scroll to position [169, 0]
drag, startPoint x: 644, startPoint y: 315, endPoint x: 653, endPoint y: 332, distance: 19.7
click at [644, 315] on link "Not Registered Patient" at bounding box center [648, 314] width 154 height 33
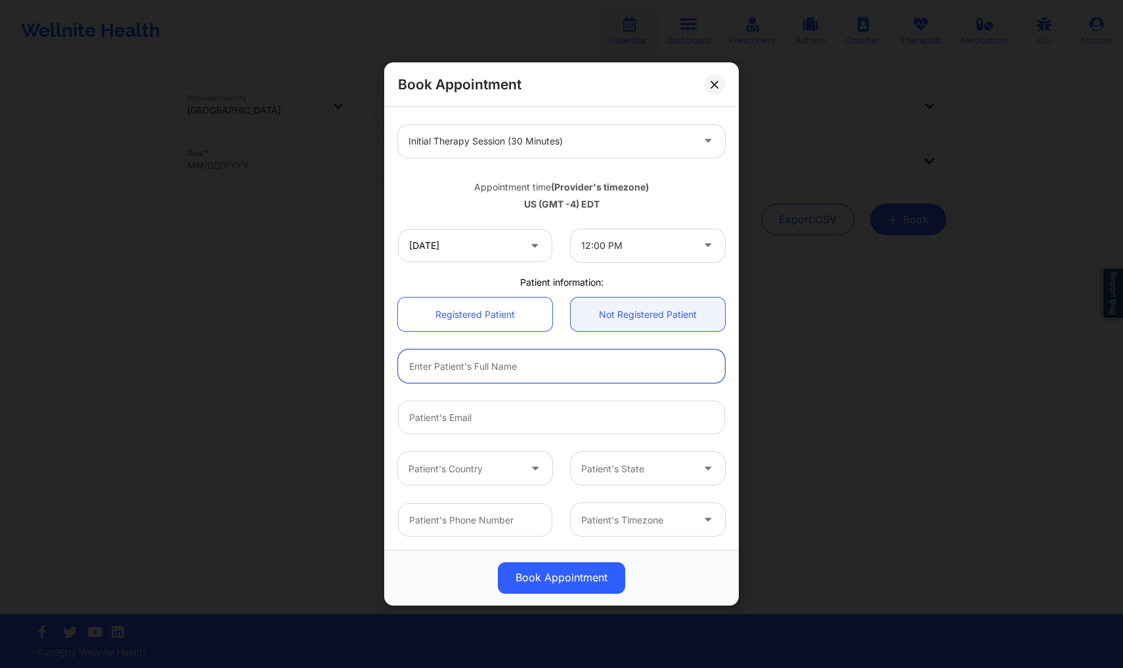
click at [609, 365] on input "text" at bounding box center [561, 366] width 327 height 33
type input "[PERSON_NAME]"
click at [550, 417] on input "Patient Email" at bounding box center [561, 417] width 327 height 33
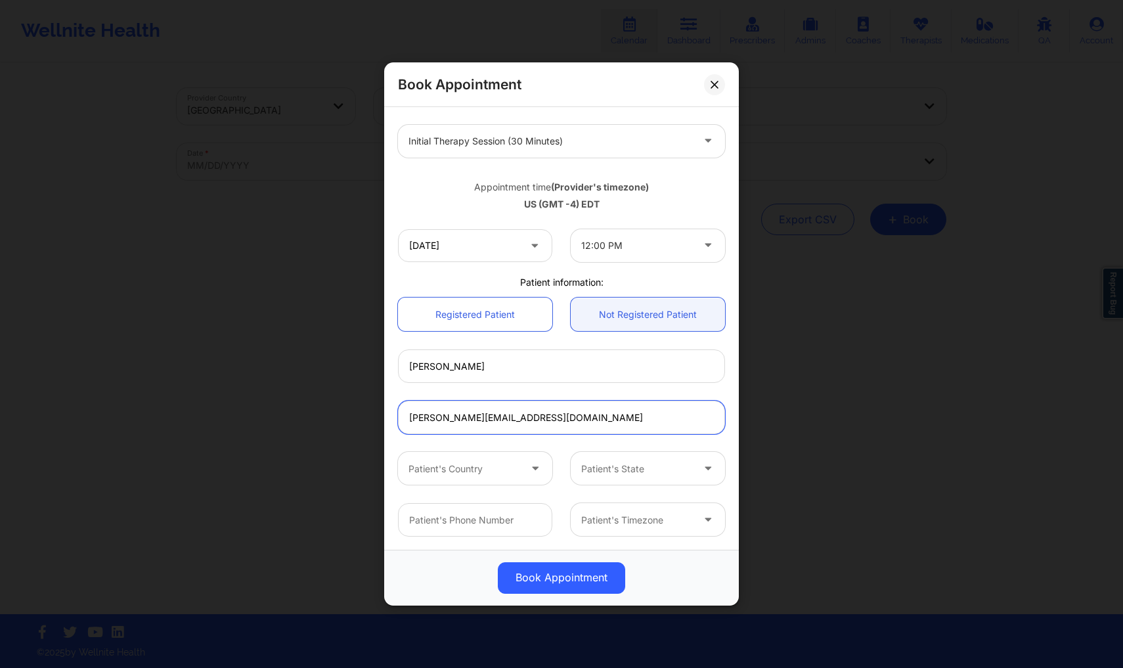
type input "[PERSON_NAME][EMAIL_ADDRESS][DOMAIN_NAME]"
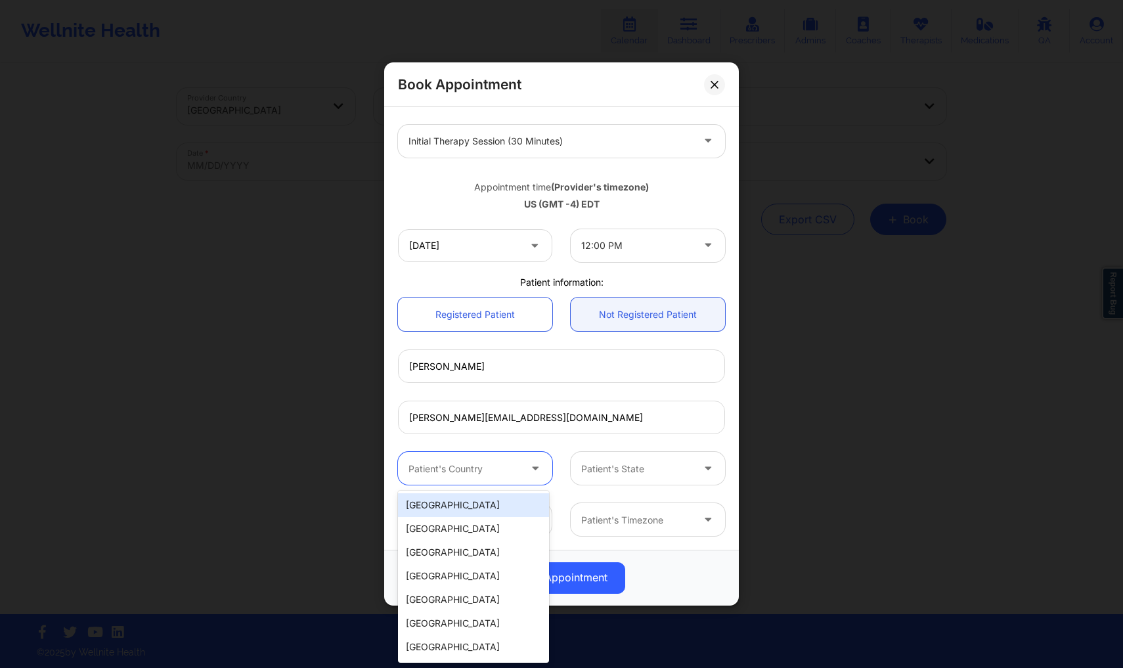
click at [517, 474] on div "Patient's Country" at bounding box center [459, 469] width 123 height 33
click at [506, 498] on div "[GEOGRAPHIC_DATA]" at bounding box center [473, 505] width 151 height 24
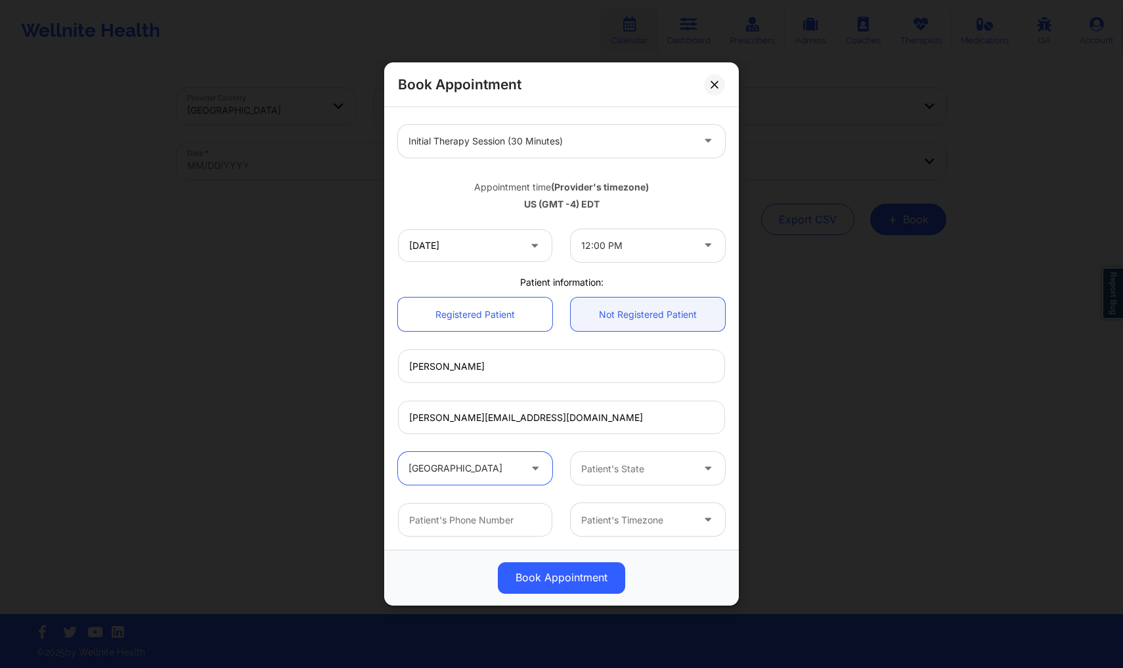
click at [642, 477] on div "Patient's State" at bounding box center [632, 469] width 123 height 33
type input "[PERSON_NAME]"
click at [623, 504] on div "[US_STATE]" at bounding box center [642, 505] width 151 height 24
click at [477, 521] on input "text" at bounding box center [475, 520] width 154 height 33
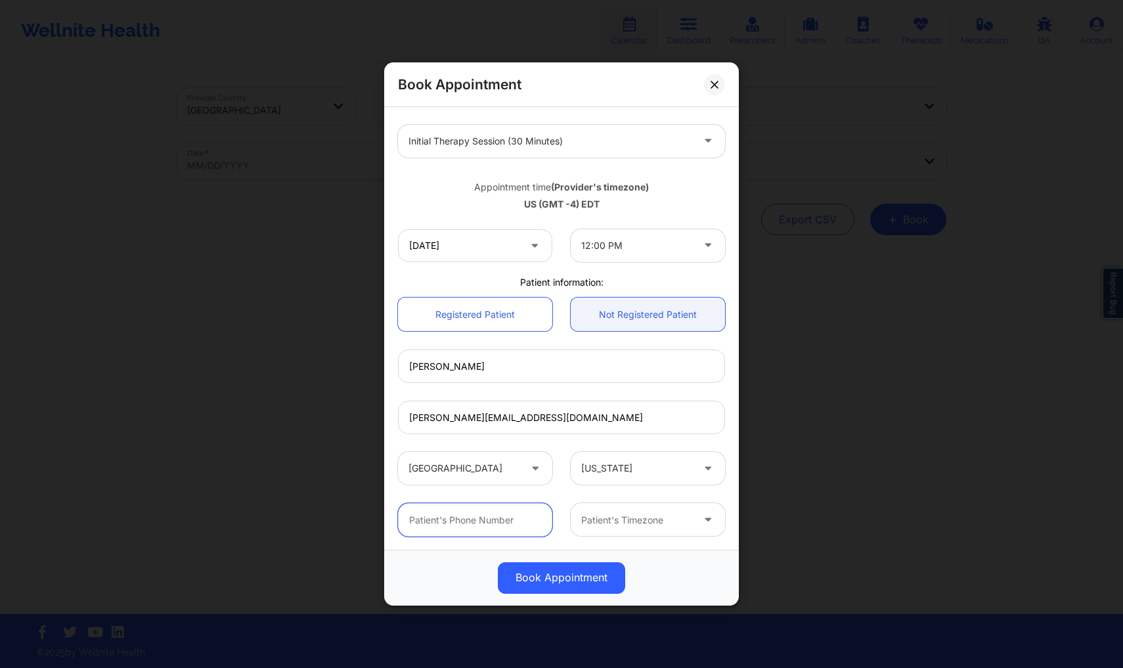
type input "3418887637"
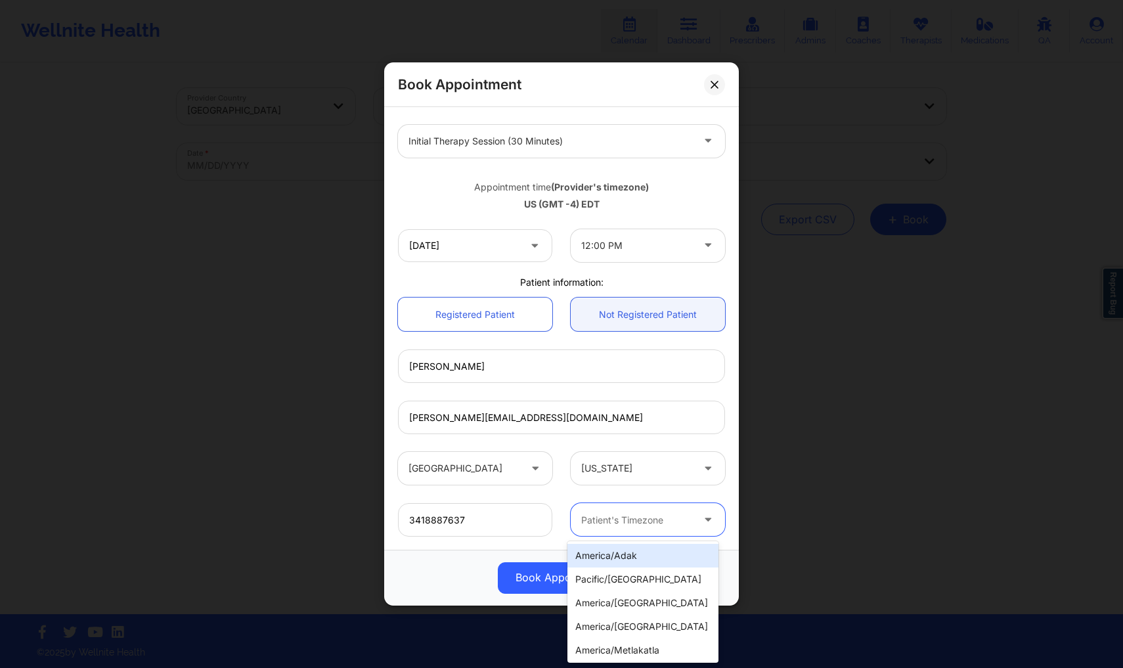
click at [684, 514] on div at bounding box center [636, 520] width 111 height 16
type input "new"
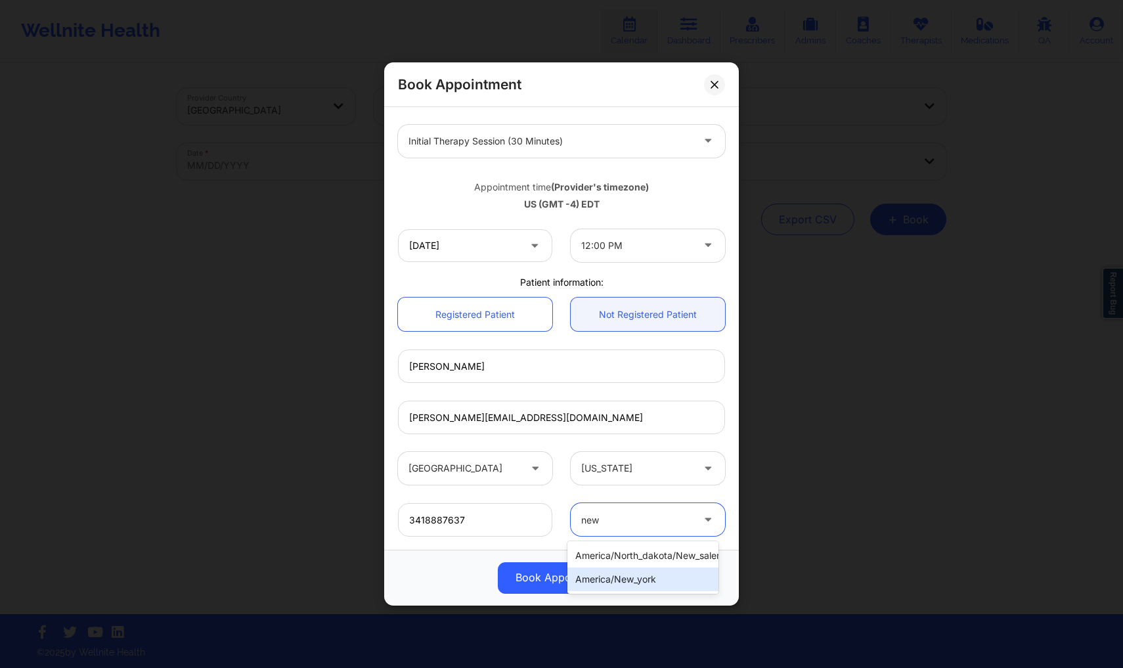
click at [666, 578] on div "america/new_york" at bounding box center [642, 579] width 151 height 24
click at [585, 571] on button "Book Appointment" at bounding box center [561, 578] width 127 height 32
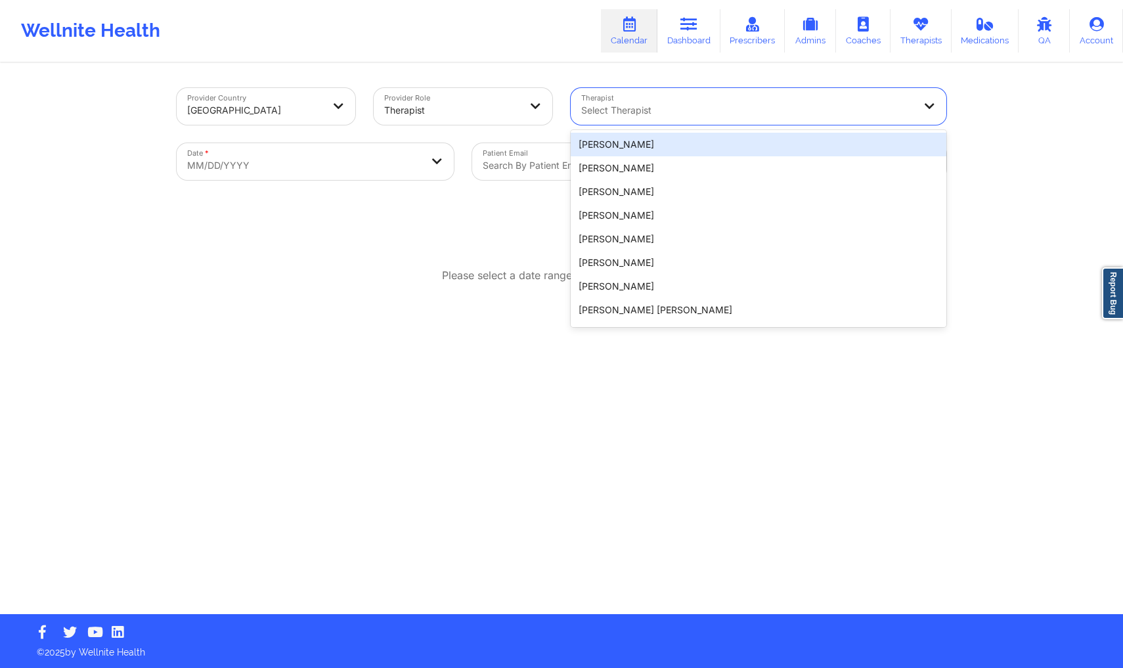
click at [749, 113] on div at bounding box center [747, 110] width 332 height 16
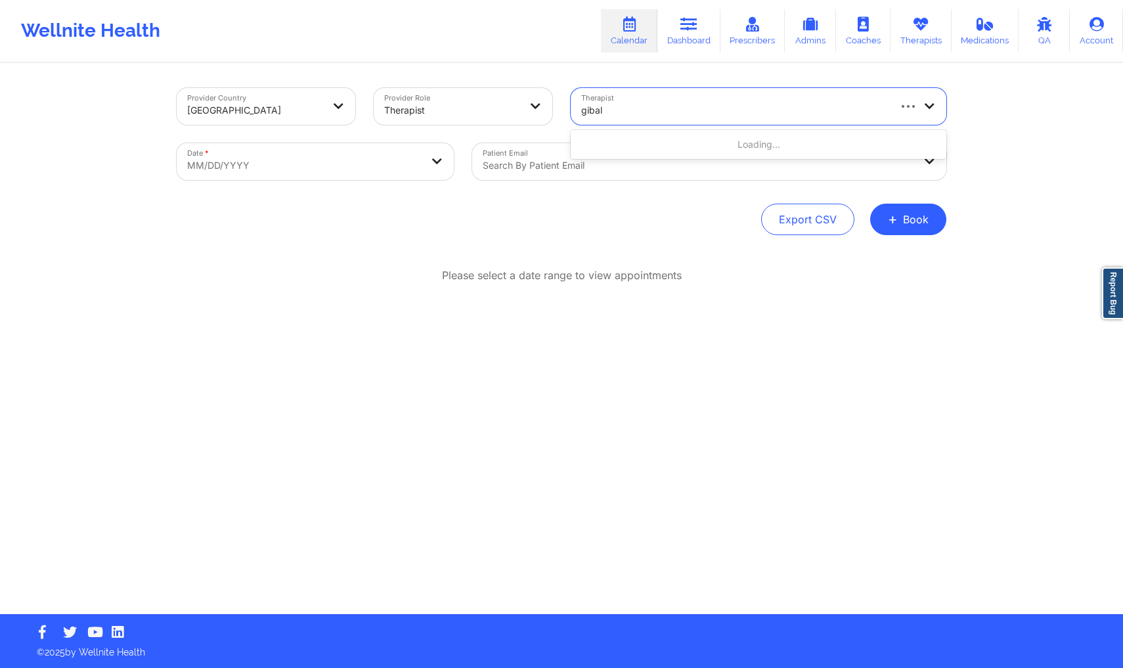
type input "[PERSON_NAME]"
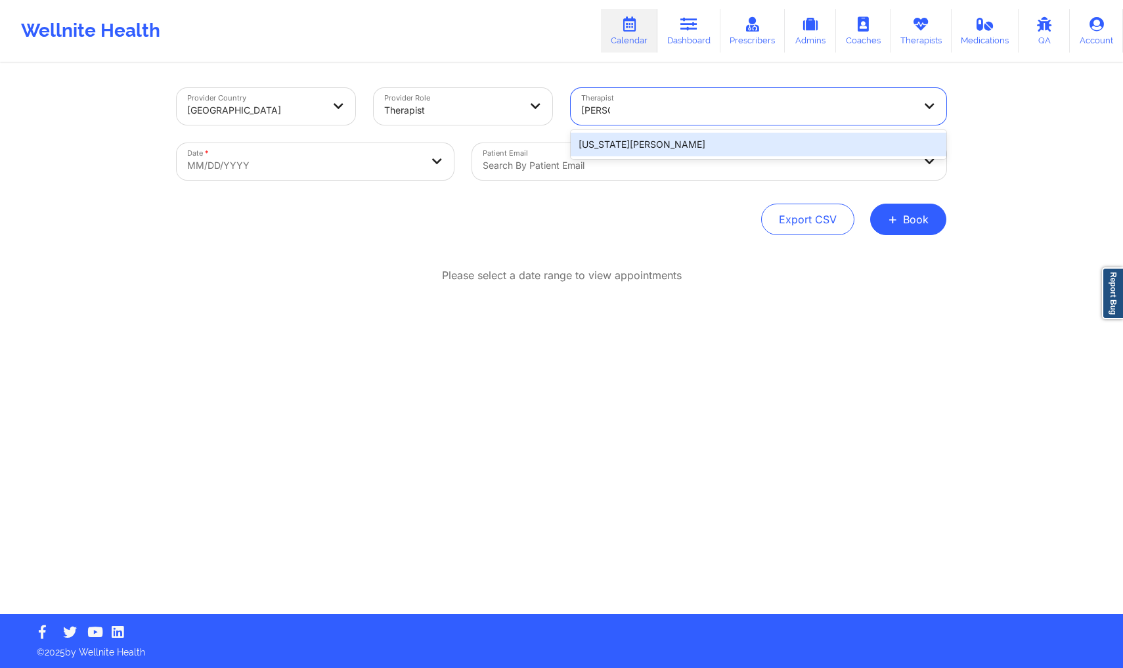
click at [761, 147] on div "[US_STATE][PERSON_NAME]" at bounding box center [759, 145] width 376 height 24
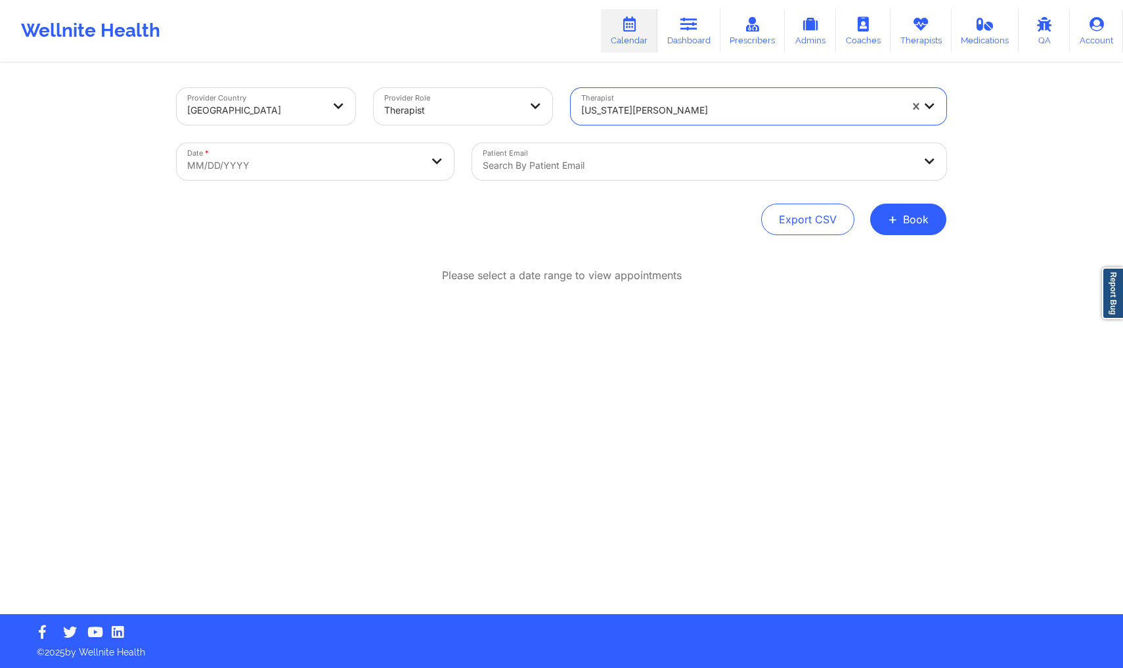
click at [324, 169] on body "Wellnite Health Calendar Dashboard Prescribers Admins Coaches Therapists Medica…" at bounding box center [561, 334] width 1123 height 668
select select "2025-8"
select select "2025-9"
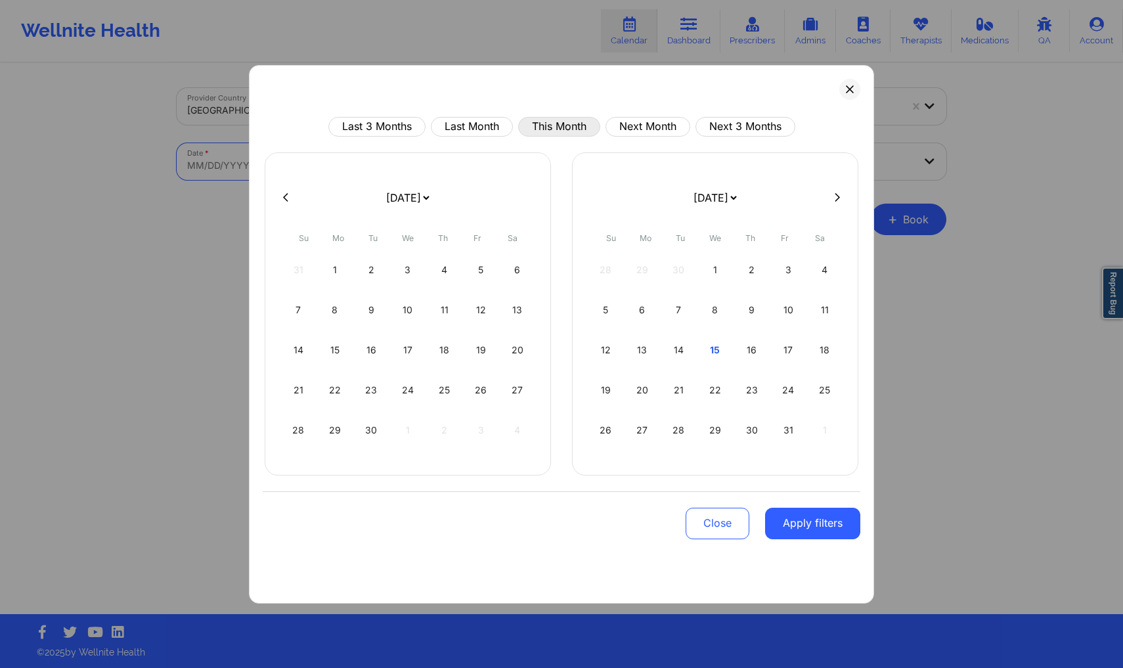
click at [555, 130] on button "This Month" at bounding box center [559, 127] width 82 height 20
select select "2025-9"
select select "2025-10"
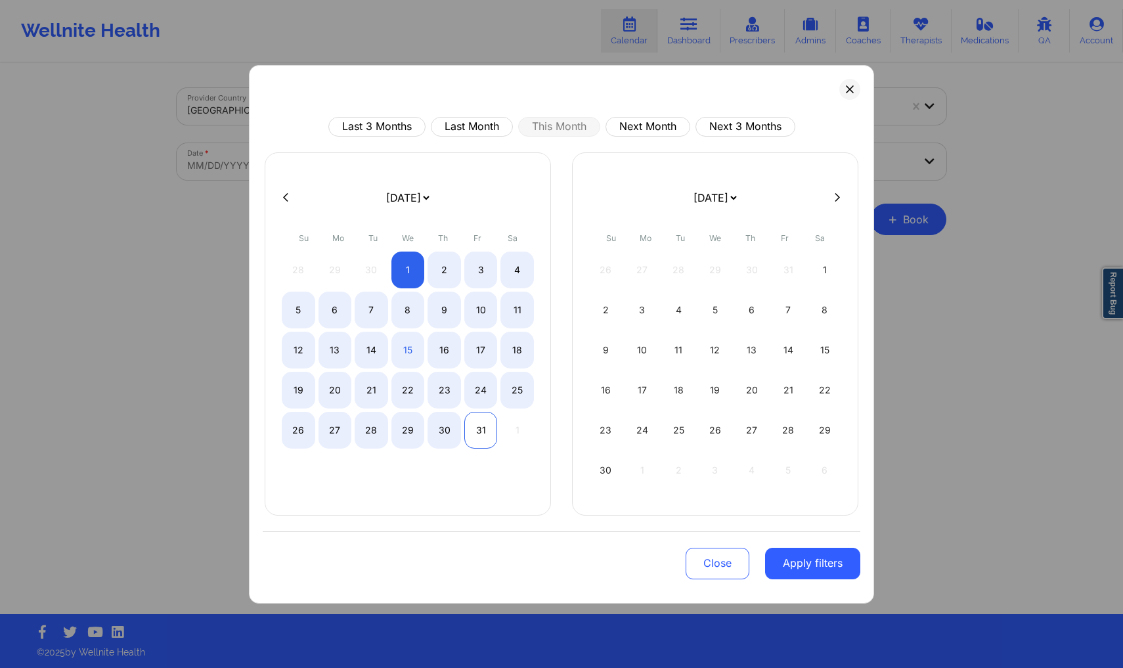
click at [468, 431] on div "31" at bounding box center [480, 430] width 33 height 37
select select "2025-9"
select select "2025-10"
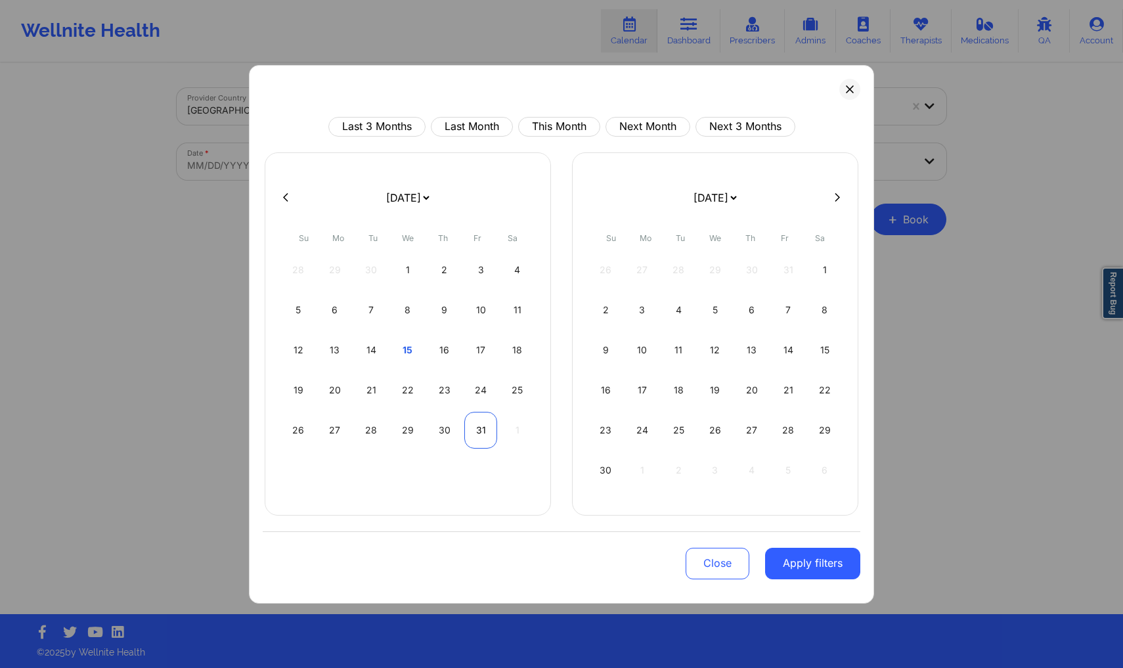
click at [479, 431] on div "31" at bounding box center [480, 430] width 33 height 37
select select "2025-9"
select select "2025-10"
click at [823, 559] on button "Apply filters" at bounding box center [812, 564] width 95 height 32
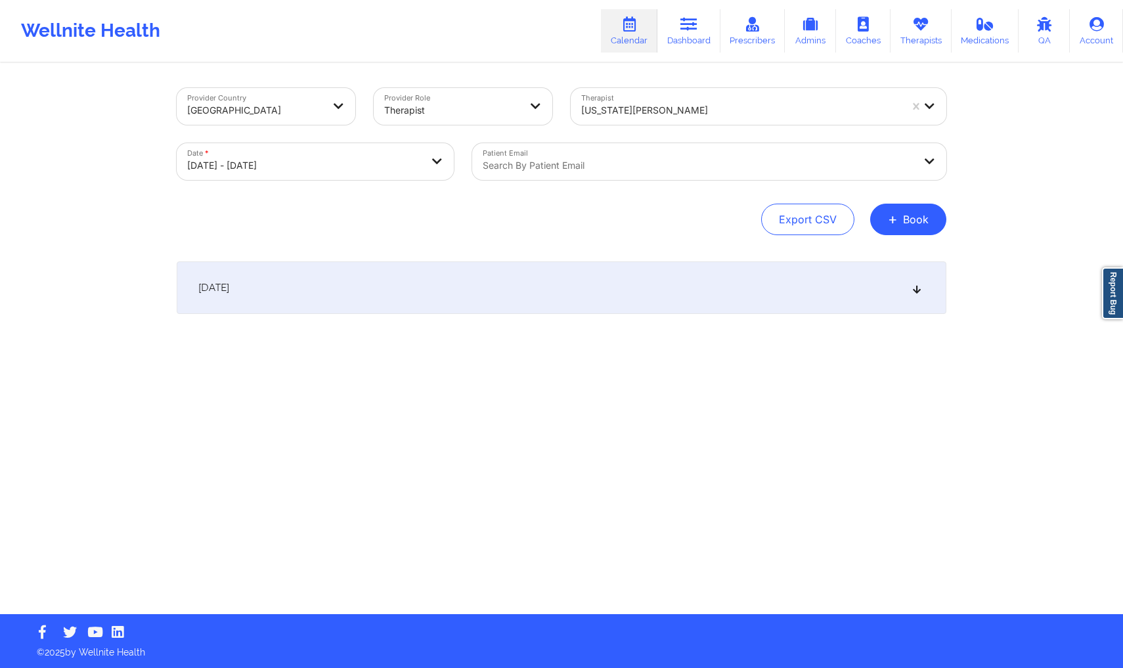
click at [581, 169] on div at bounding box center [698, 166] width 431 height 16
type input "[PERSON_NAME][EMAIL_ADDRESS][DOMAIN_NAME]"
click at [925, 403] on div "Provider Country [GEOGRAPHIC_DATA] Provider Role Therapist Therapist [US_STATE]…" at bounding box center [561, 339] width 788 height 550
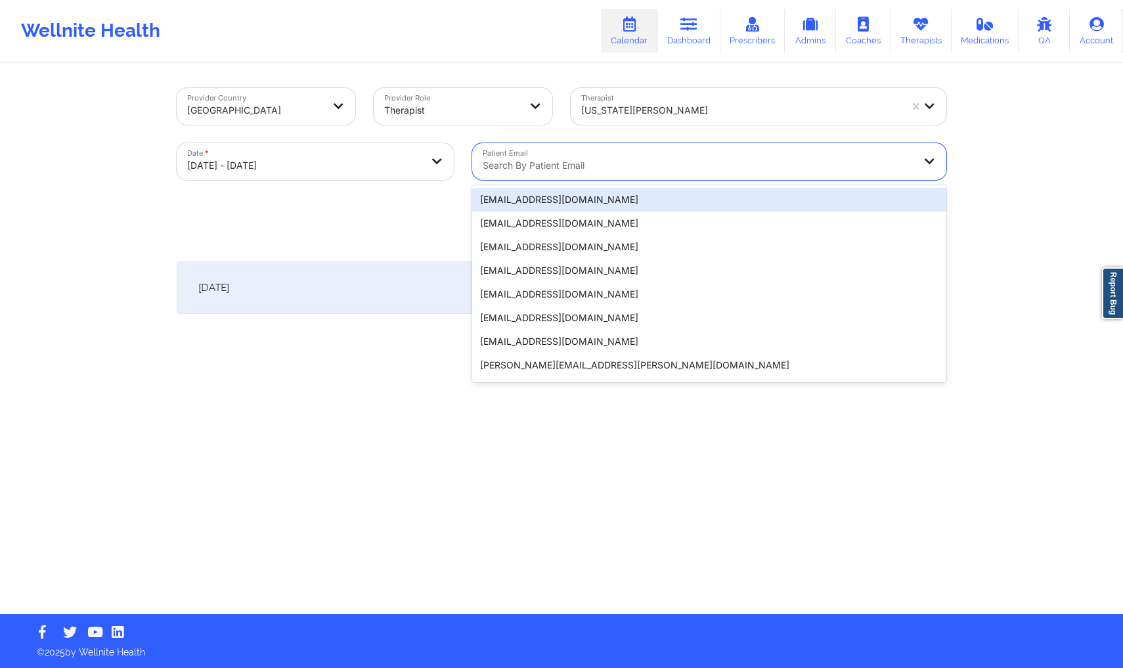
click at [675, 163] on div at bounding box center [698, 166] width 431 height 16
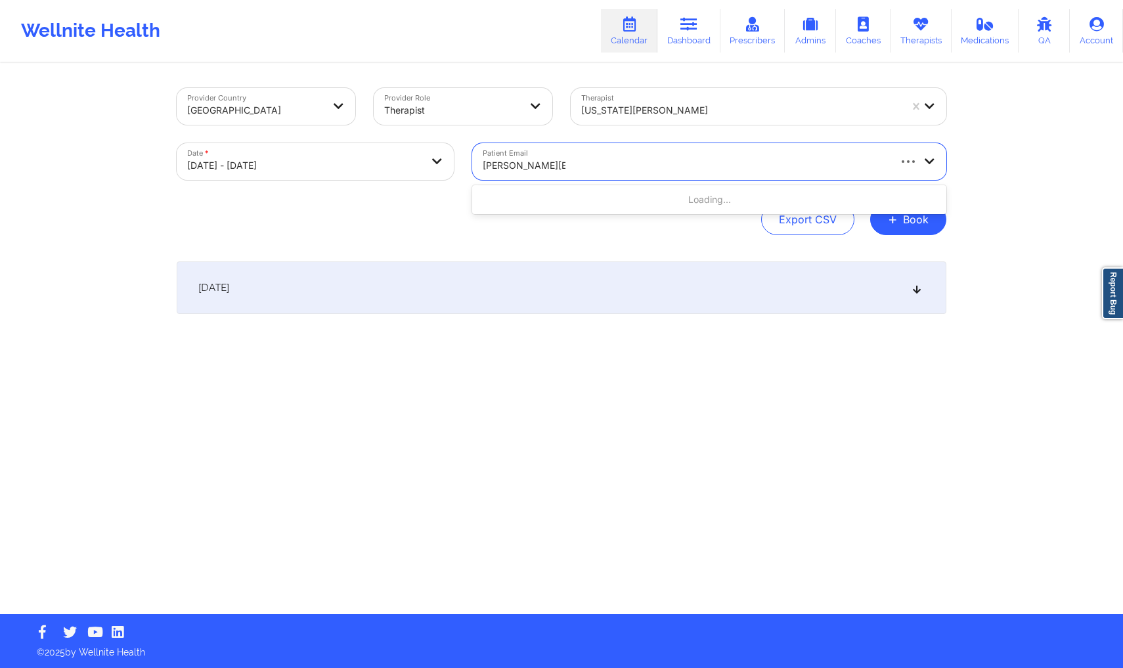
type input "[PERSON_NAME][EMAIL_ADDRESS][DOMAIN_NAME]"
click at [1043, 163] on div "Provider Country [GEOGRAPHIC_DATA] Provider Role Therapist Therapist [US_STATE]…" at bounding box center [561, 307] width 1123 height 614
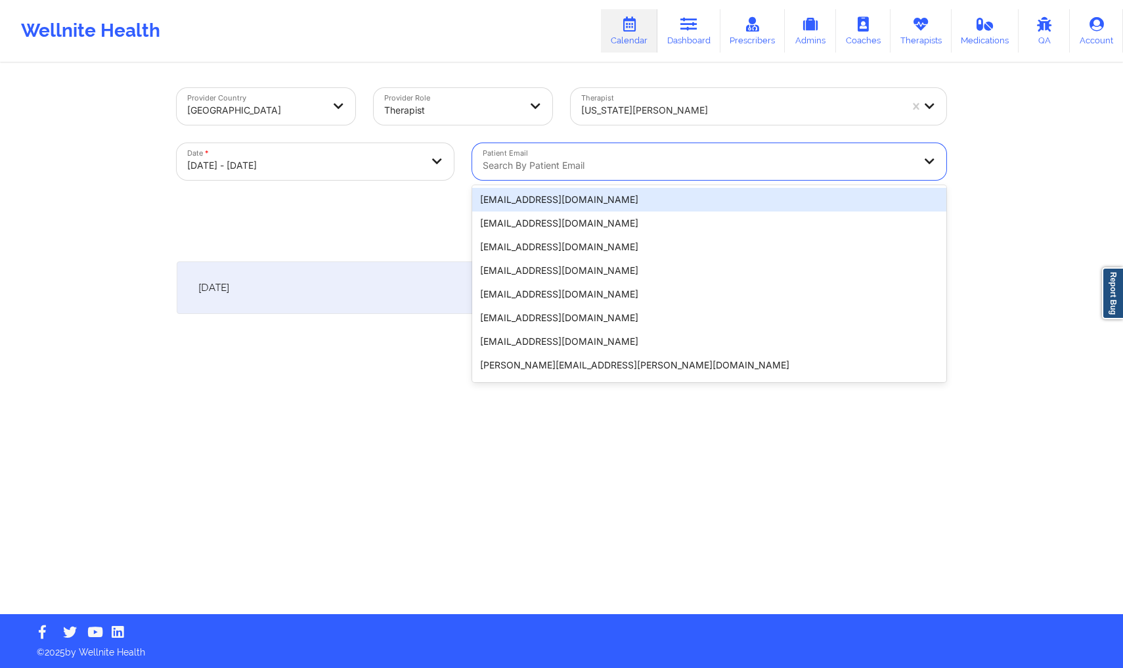
click at [819, 169] on div at bounding box center [698, 166] width 431 height 16
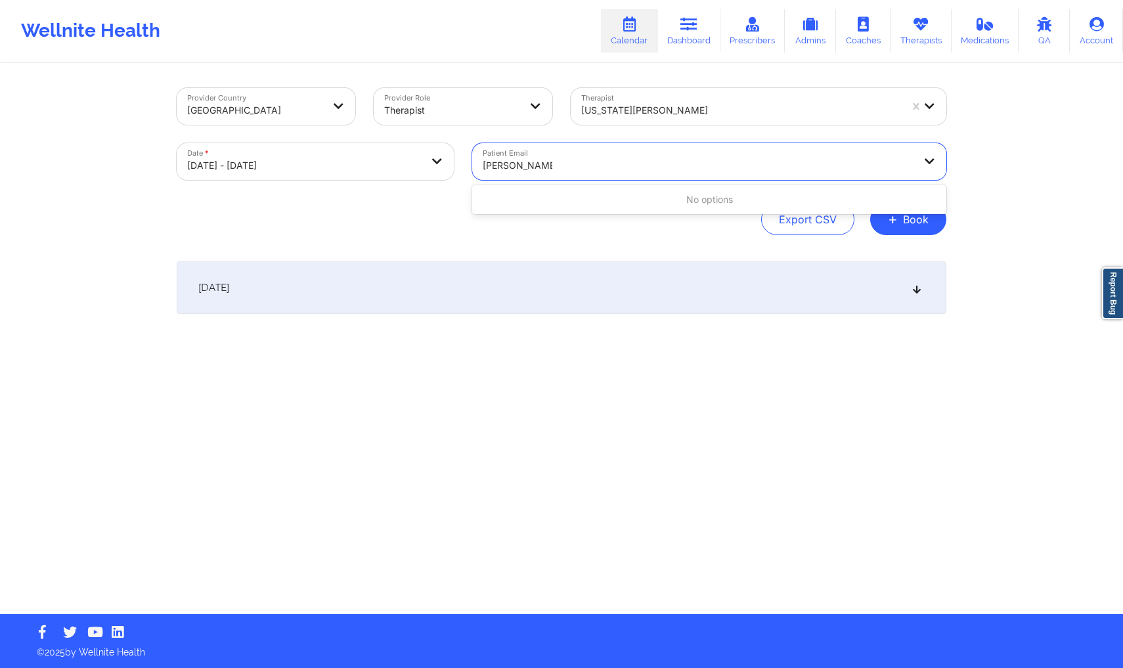
type input "[PERSON_NAME][EMAIL_ADDRESS][DOMAIN_NAME]"
drag, startPoint x: 609, startPoint y: 167, endPoint x: 473, endPoint y: 156, distance: 136.4
click at [473, 156] on div "Search by patient email" at bounding box center [693, 161] width 443 height 37
type input "[PERSON_NAME][EMAIL_ADDRESS][DOMAIN_NAME]"
drag, startPoint x: 585, startPoint y: 165, endPoint x: 462, endPoint y: 162, distance: 123.5
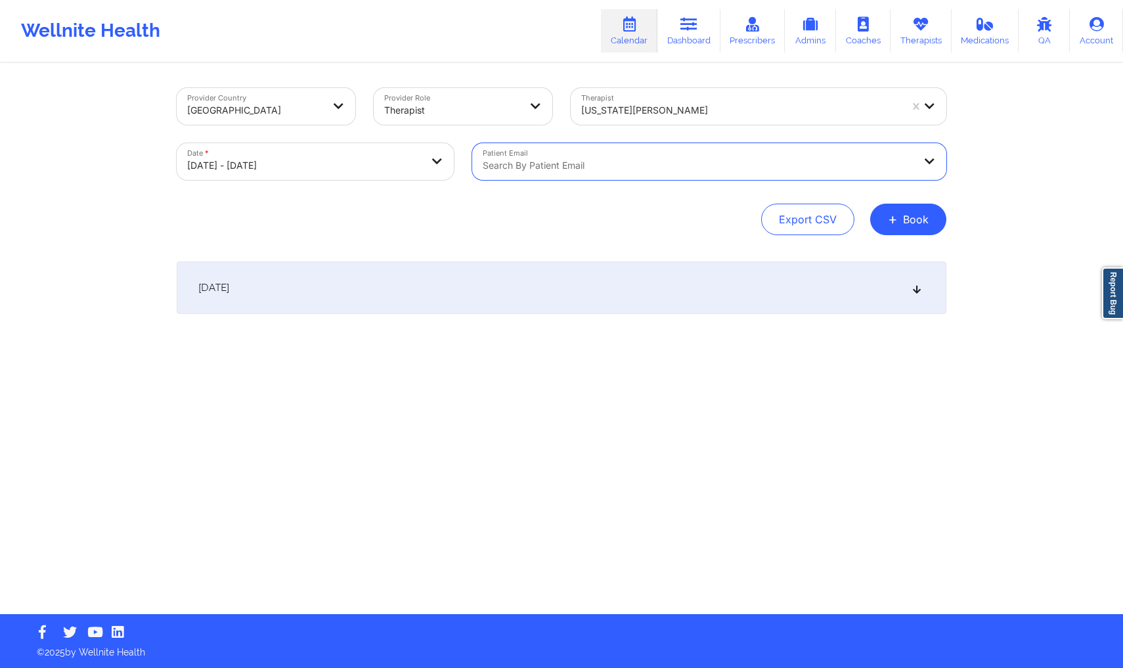
click at [462, 162] on div "Provider Country [GEOGRAPHIC_DATA] Provider Role Therapist Therapist [US_STATE]…" at bounding box center [561, 134] width 788 height 110
click at [600, 296] on div "[DATE]" at bounding box center [562, 287] width 770 height 53
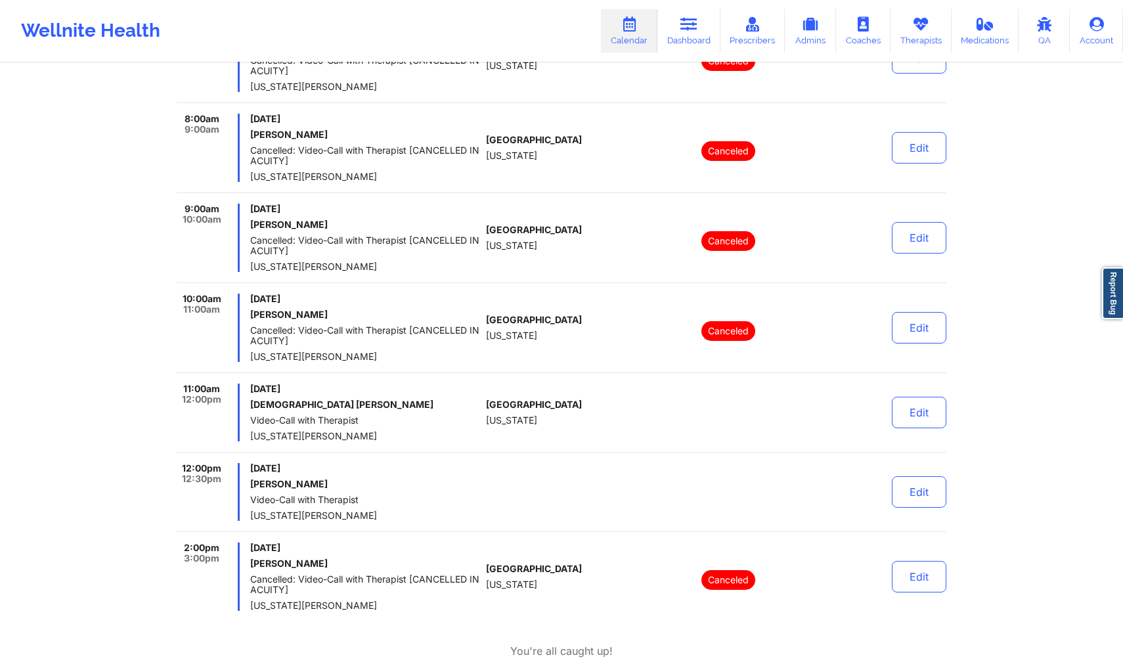
scroll to position [520, 0]
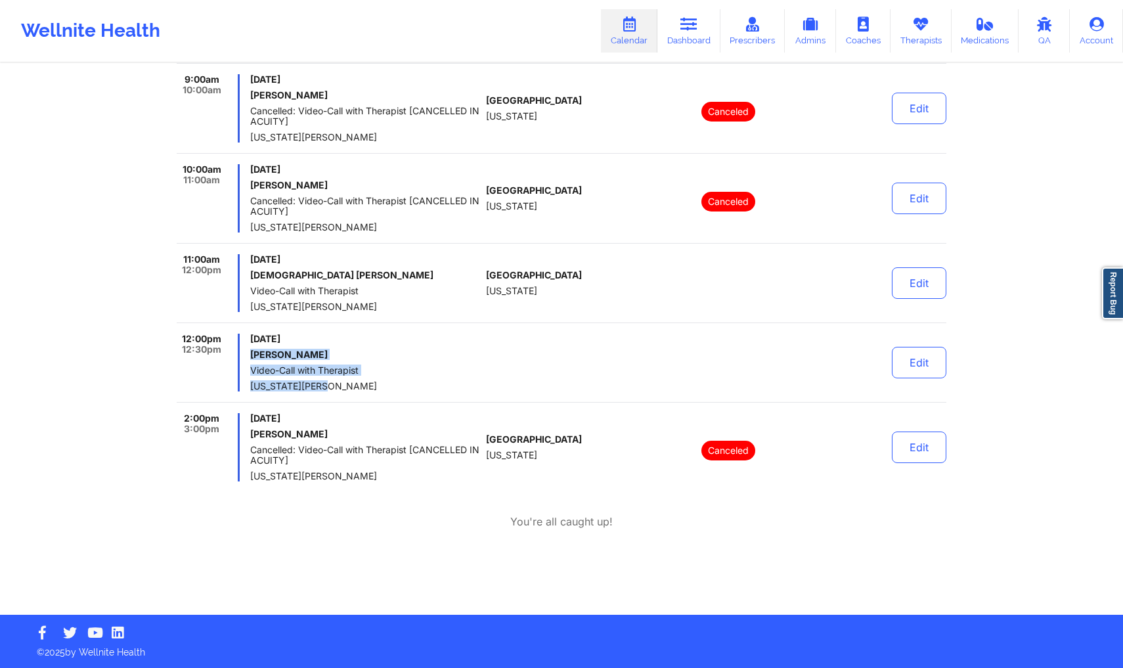
drag, startPoint x: 245, startPoint y: 354, endPoint x: 382, endPoint y: 382, distance: 140.1
click at [383, 384] on div "12:00pm 12:30pm [DATE] [PERSON_NAME] Testing Video-Call with Therapist [US_STAT…" at bounding box center [329, 363] width 304 height 58
click at [925, 366] on button "Edit" at bounding box center [919, 363] width 55 height 32
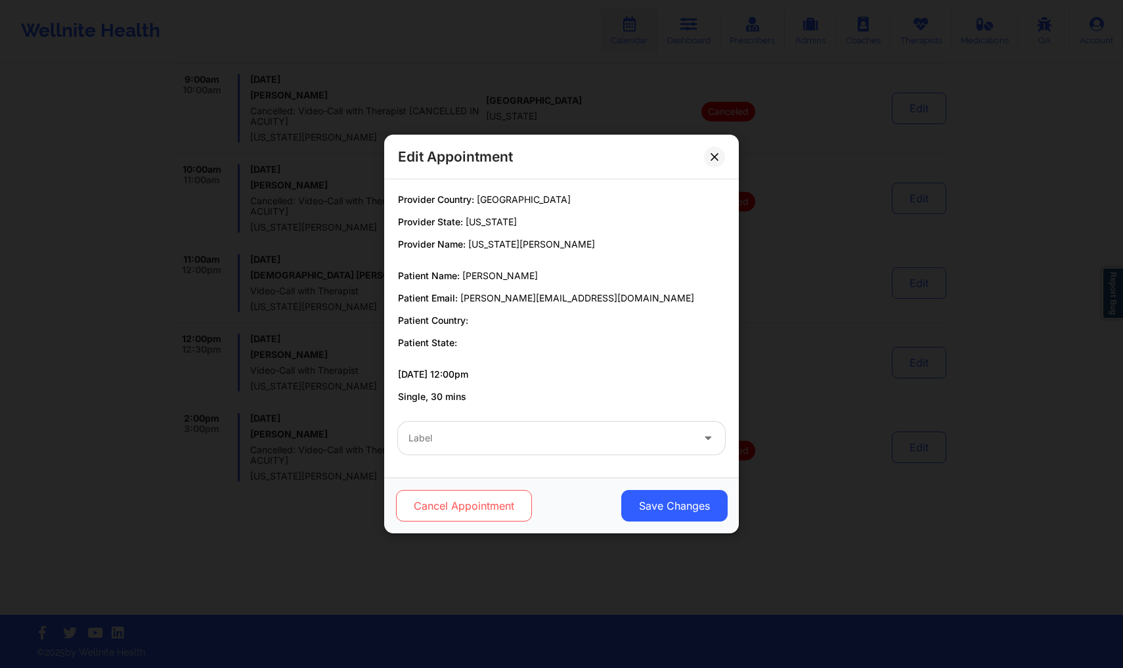
click at [500, 504] on button "Cancel Appointment" at bounding box center [464, 506] width 136 height 32
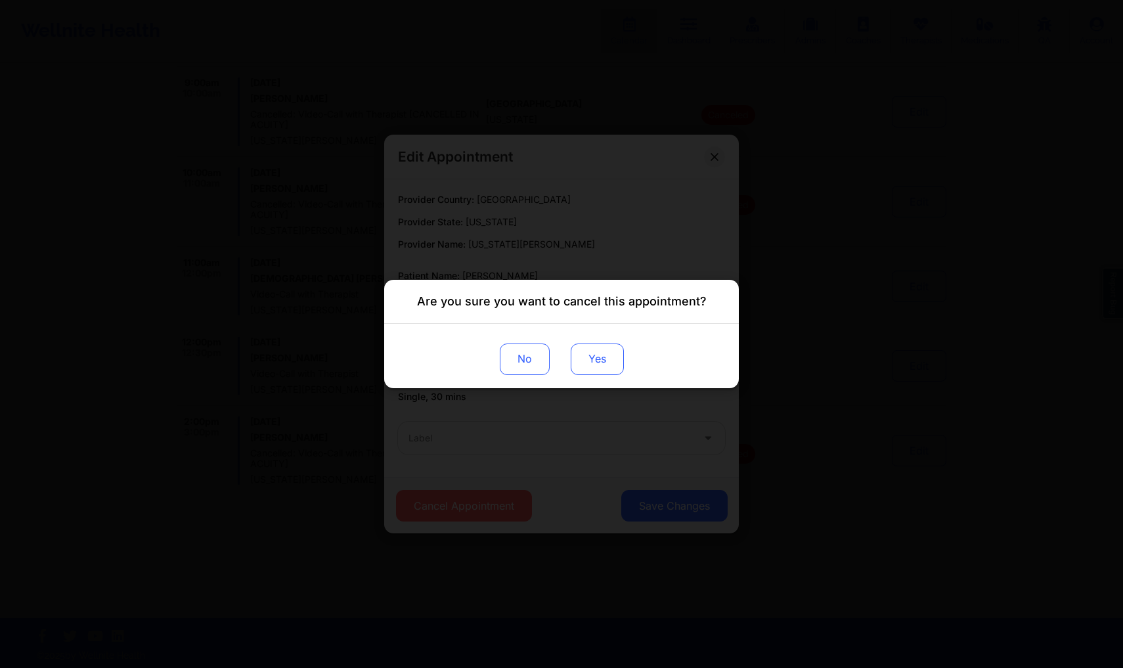
scroll to position [516, 0]
drag, startPoint x: 589, startPoint y: 364, endPoint x: 596, endPoint y: 365, distance: 7.3
click at [596, 365] on button "Yes" at bounding box center [597, 359] width 53 height 32
